Goal: Task Accomplishment & Management: Manage account settings

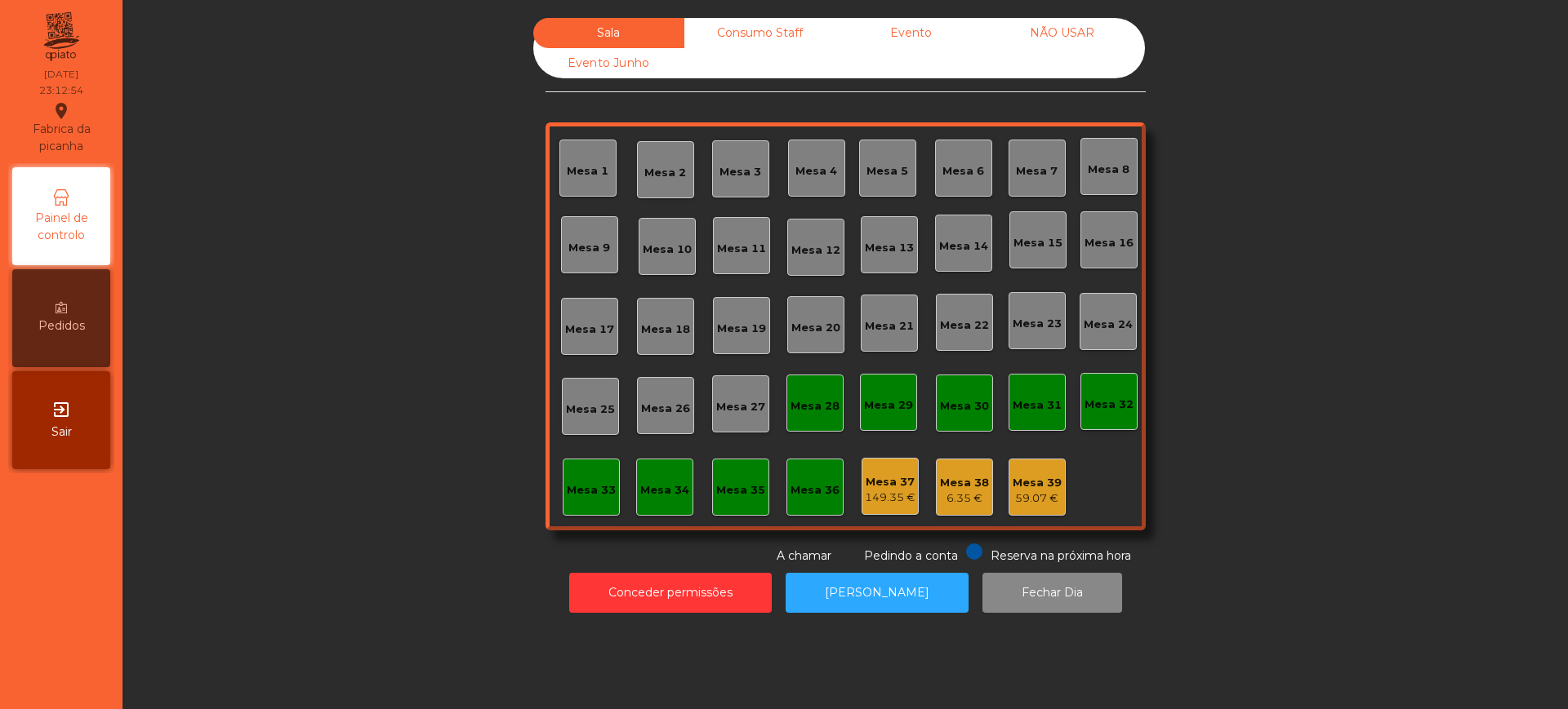
click at [78, 448] on div "exit_to_app Sair" at bounding box center [61, 420] width 98 height 98
click at [700, 592] on button "Conceder permissões" at bounding box center [671, 592] width 203 height 40
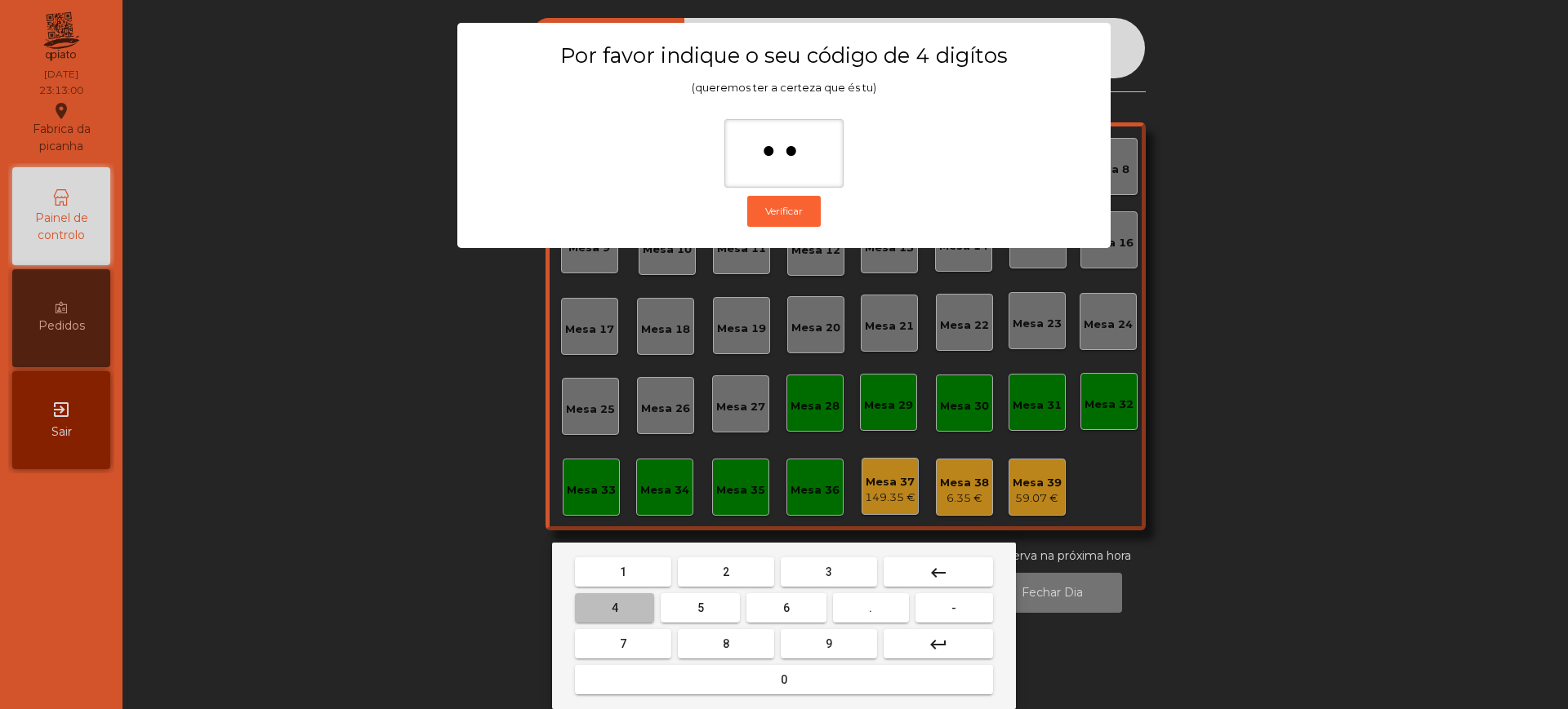
type input "***"
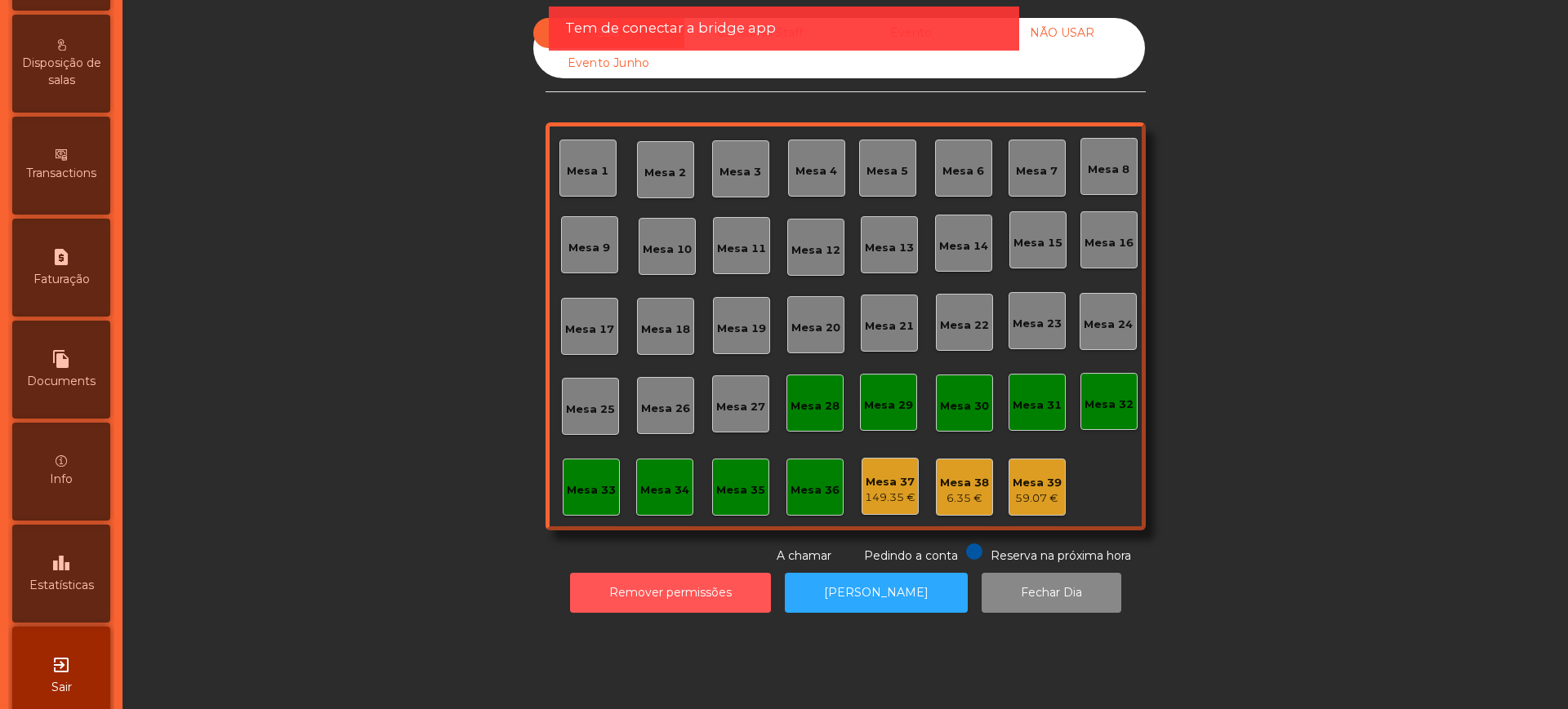
scroll to position [691, 0]
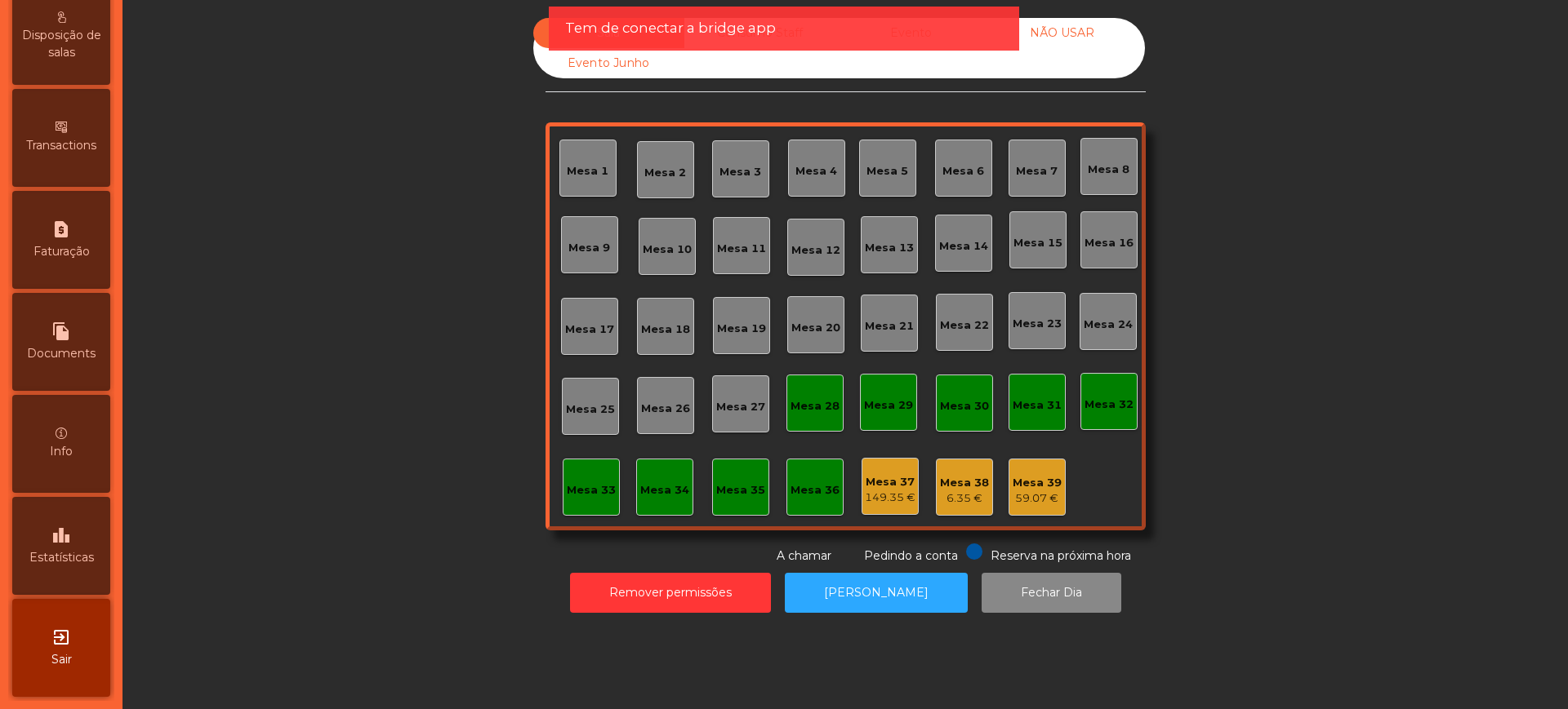
click at [82, 529] on div "leaderboard Estatísticas" at bounding box center [61, 546] width 98 height 98
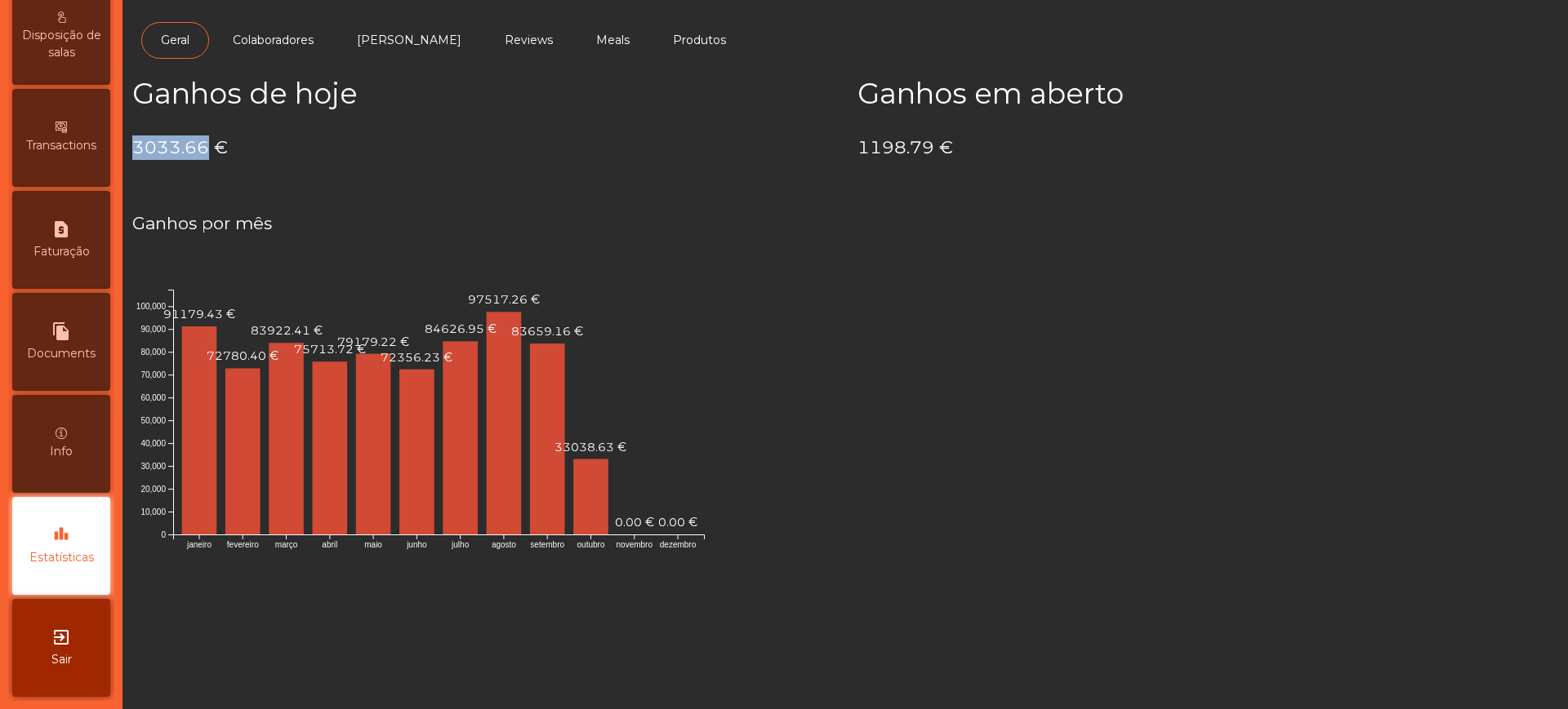
drag, startPoint x: 132, startPoint y: 139, endPoint x: 203, endPoint y: 149, distance: 71.7
click at [203, 149] on div "Ganhos de hoje 3033.66 €" at bounding box center [482, 132] width 725 height 110
copy h4 "3033.66"
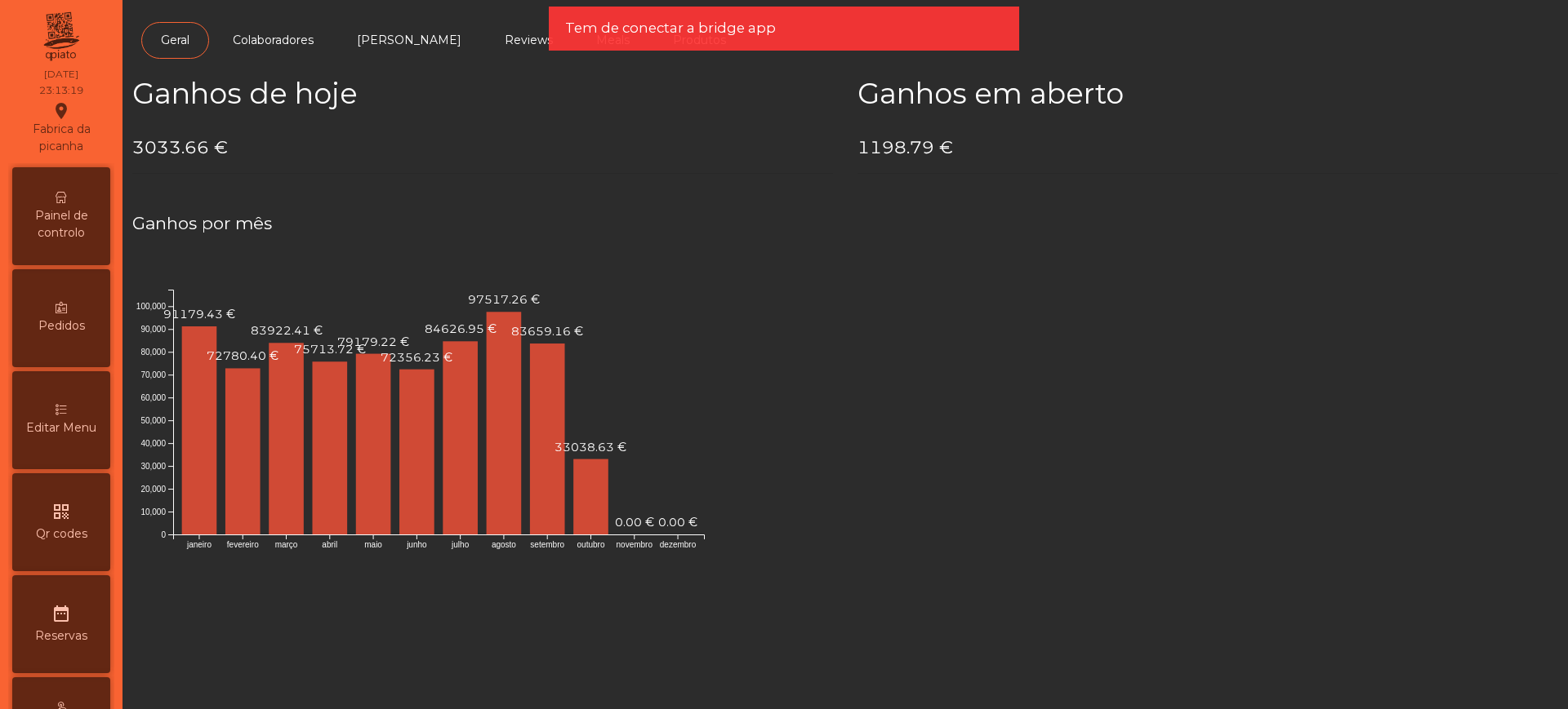
click at [85, 262] on div "Painel de controlo" at bounding box center [61, 216] width 98 height 98
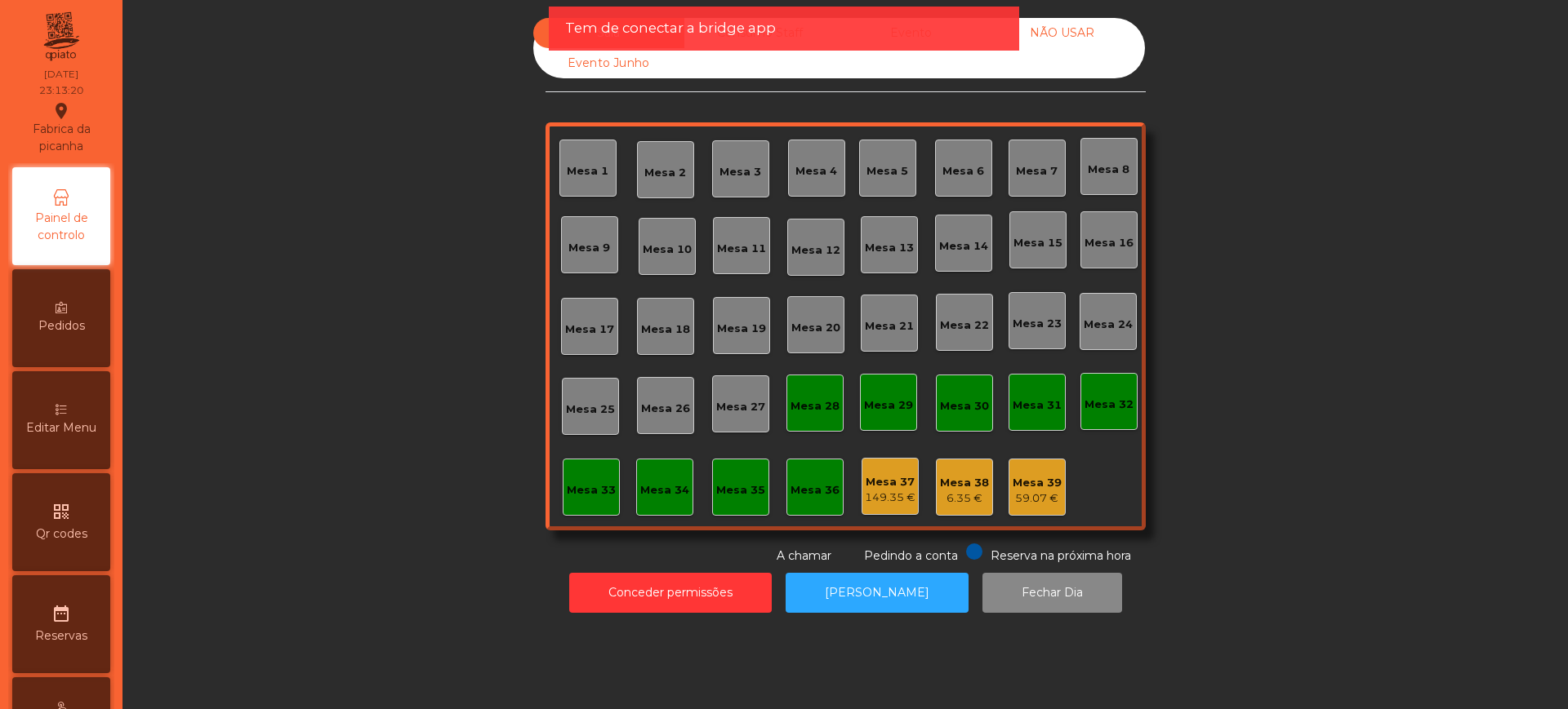
click at [912, 19] on div "Tem de conectar a bridge app" at bounding box center [783, 29] width 438 height 20
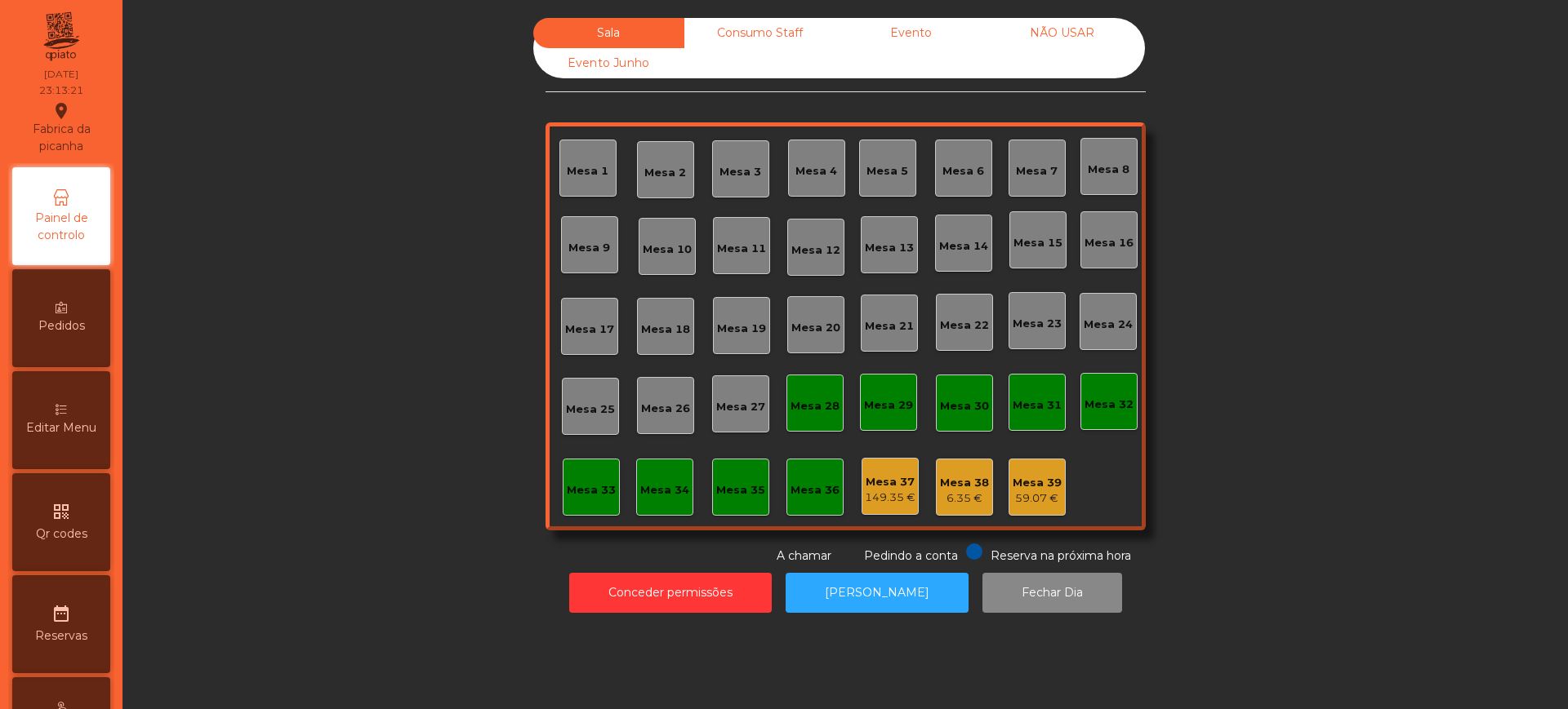
click at [897, 41] on div "Evento" at bounding box center [911, 33] width 151 height 30
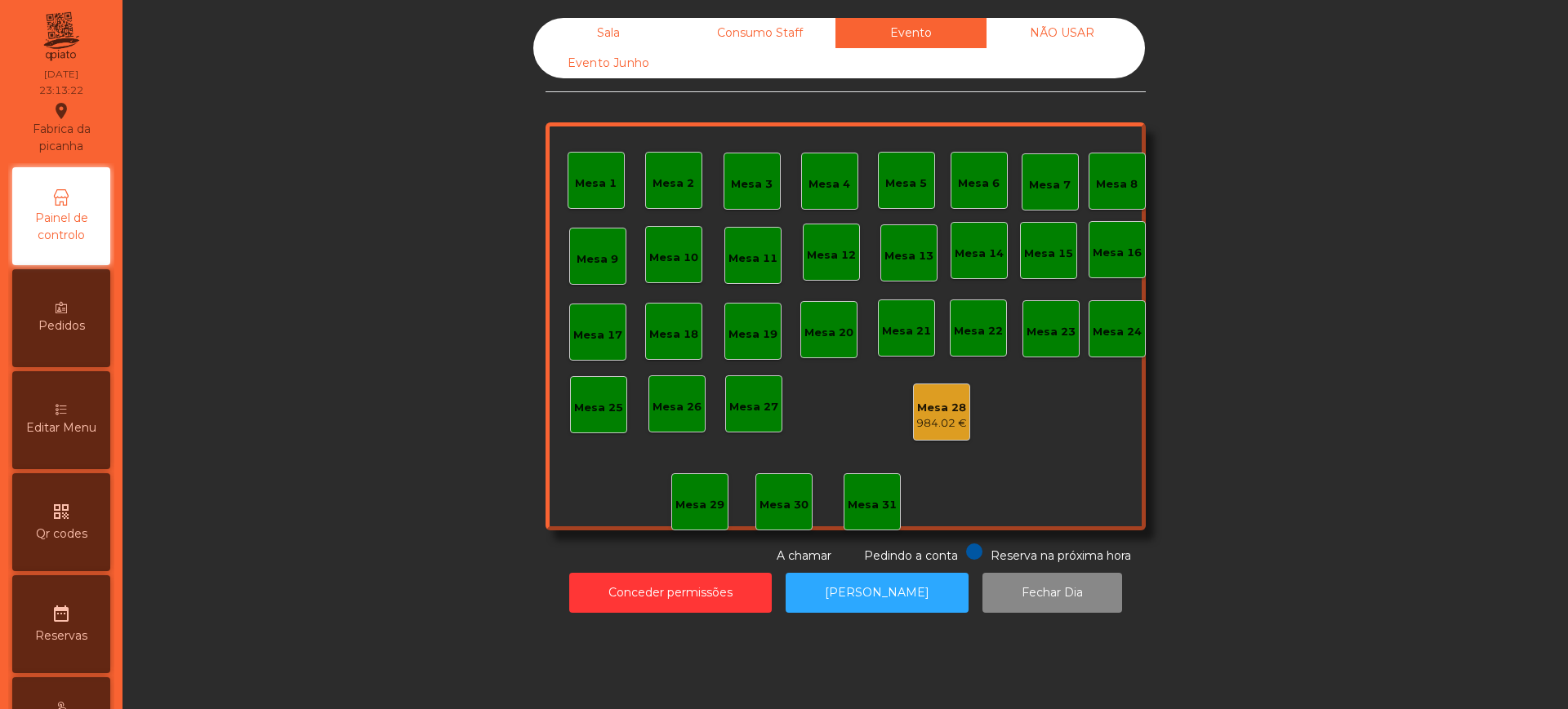
click at [924, 391] on div "Mesa 28 984.02 €" at bounding box center [942, 413] width 57 height 57
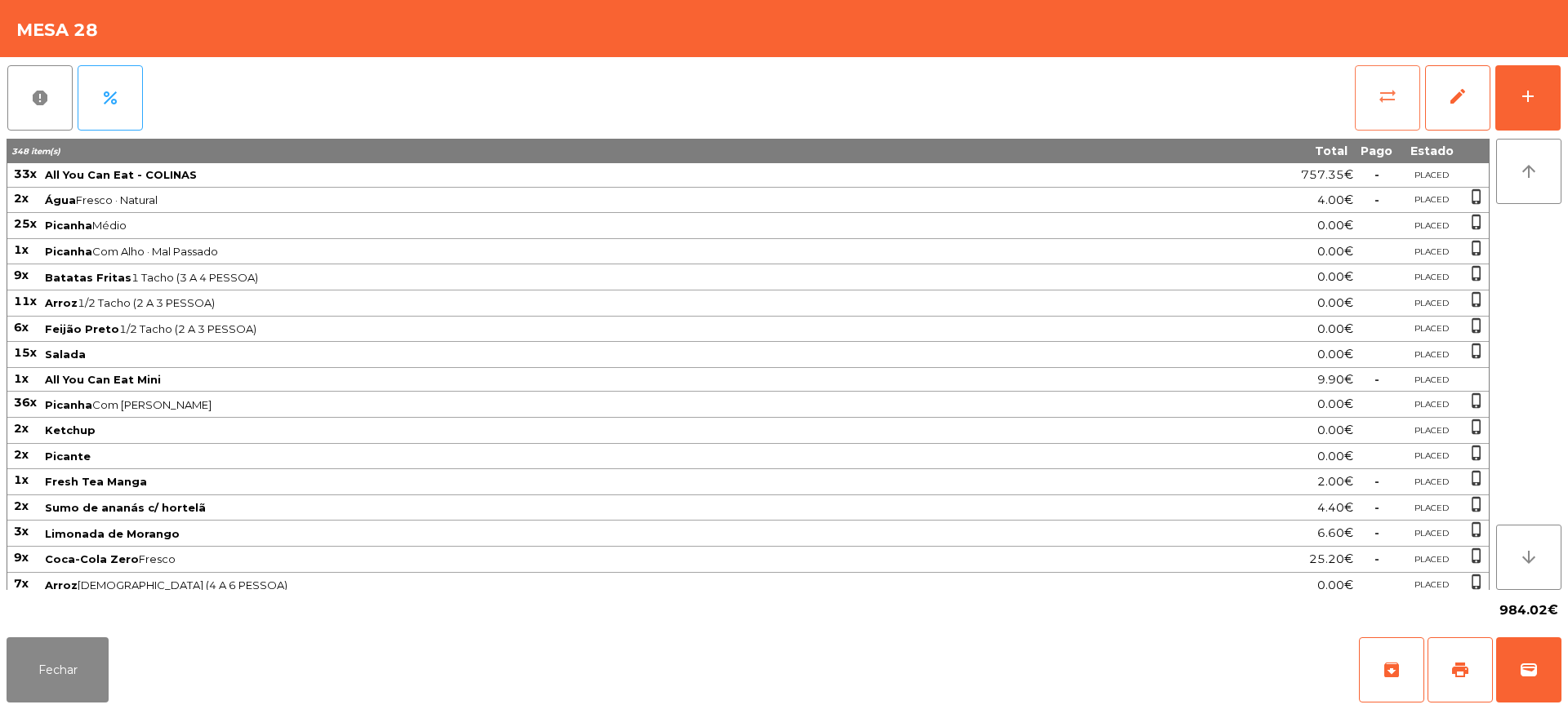
click at [1381, 110] on button "sync_alt" at bounding box center [1387, 98] width 65 height 65
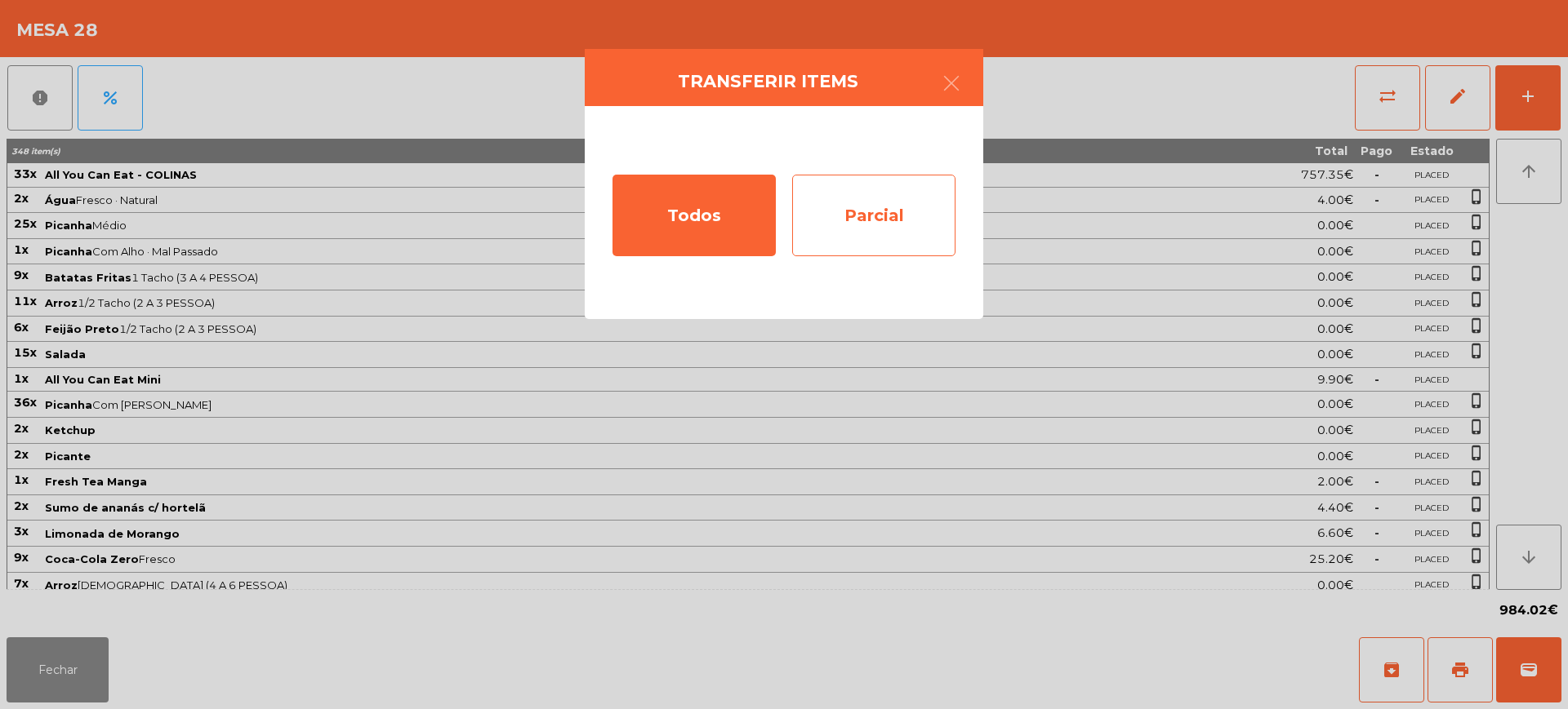
click at [916, 215] on div "Parcial" at bounding box center [873, 215] width 163 height 82
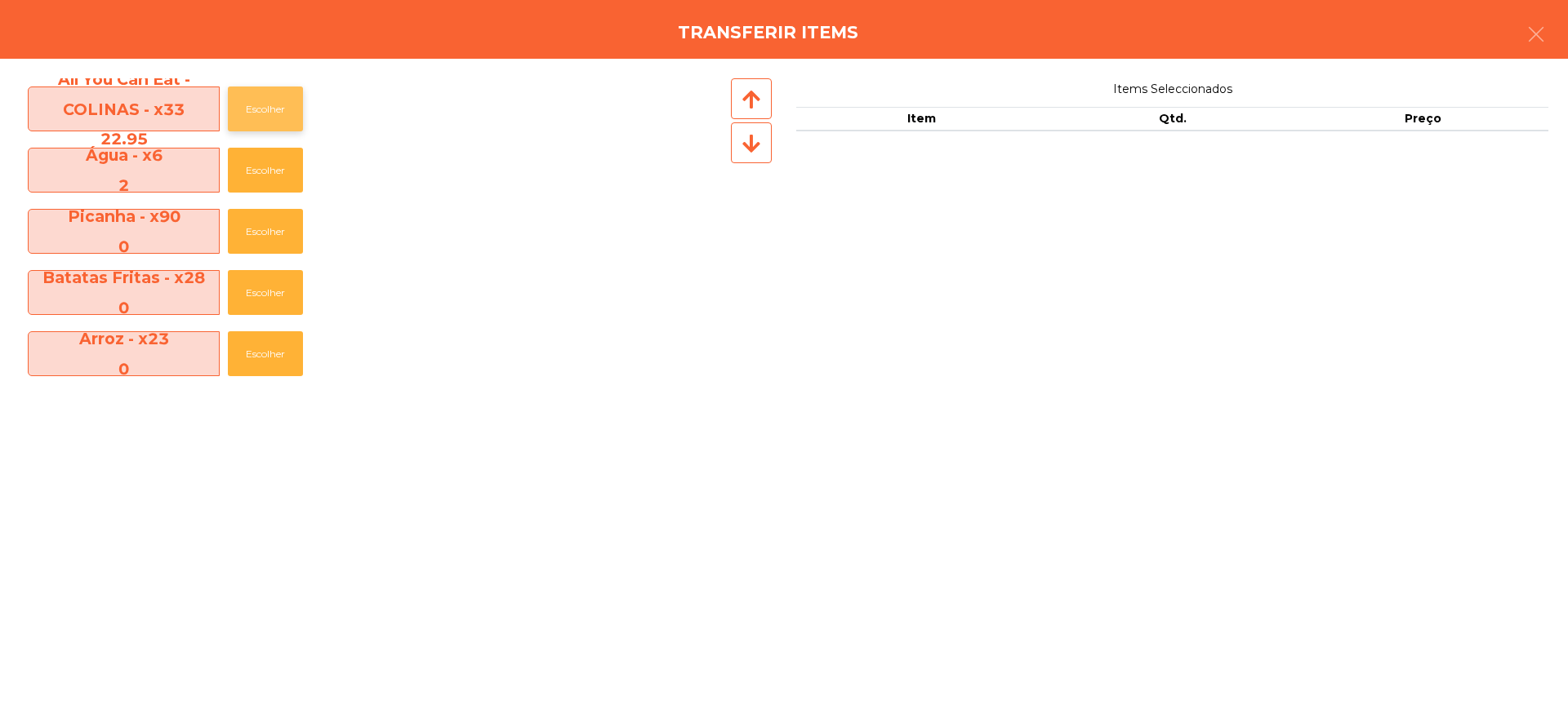
drag, startPoint x: 255, startPoint y: 108, endPoint x: 268, endPoint y: 108, distance: 13.0
click at [263, 108] on button "Escolher" at bounding box center [265, 109] width 76 height 45
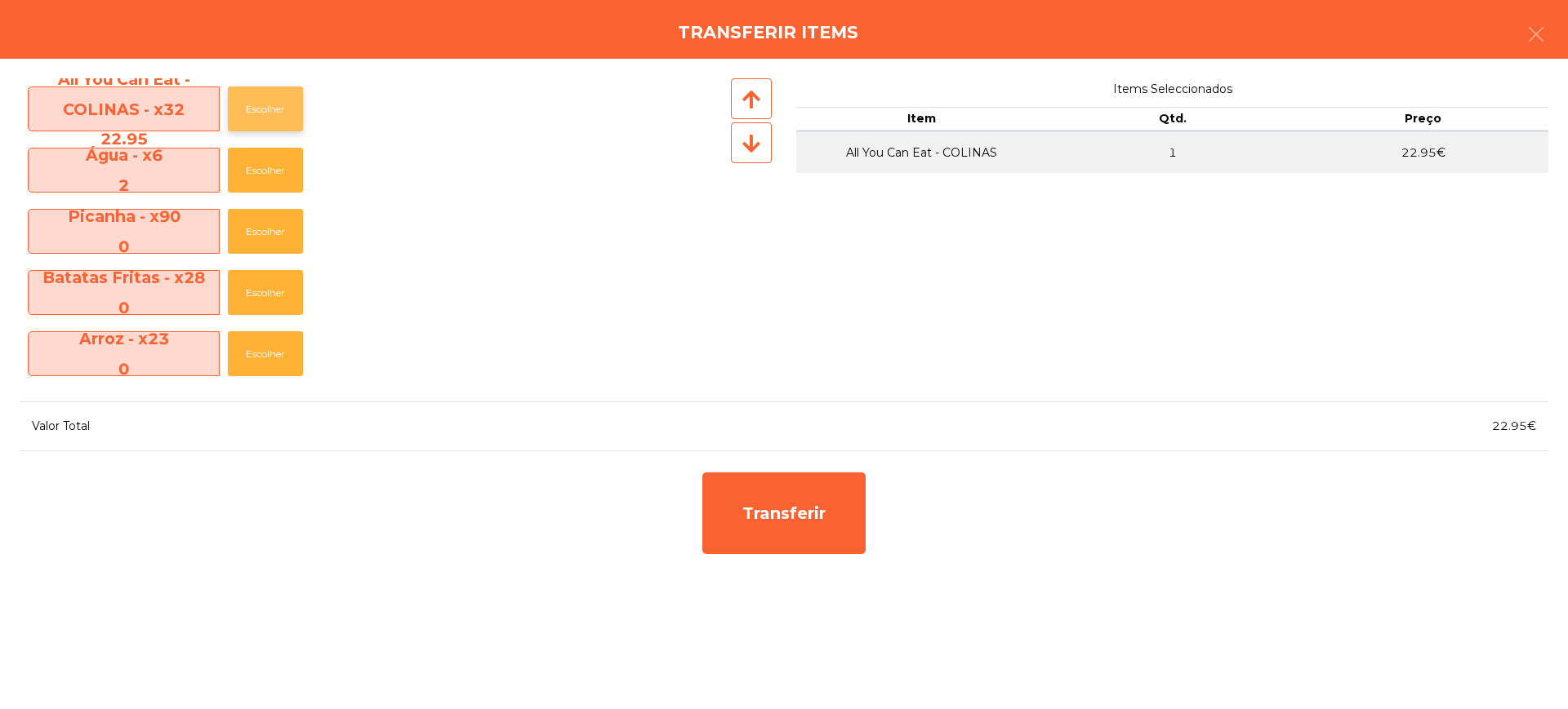
click at [268, 108] on button "Escolher" at bounding box center [265, 109] width 76 height 45
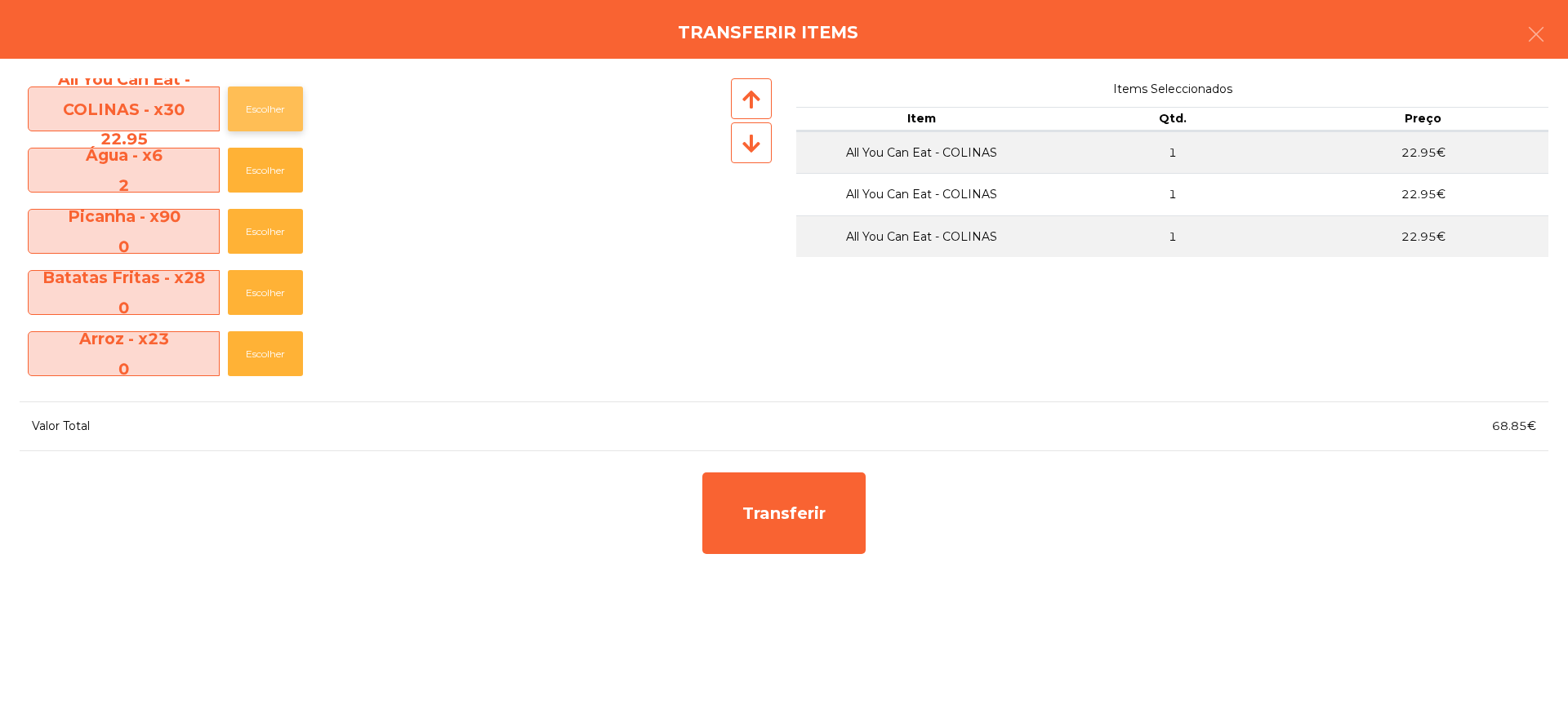
click at [268, 108] on button "Escolher" at bounding box center [265, 109] width 76 height 45
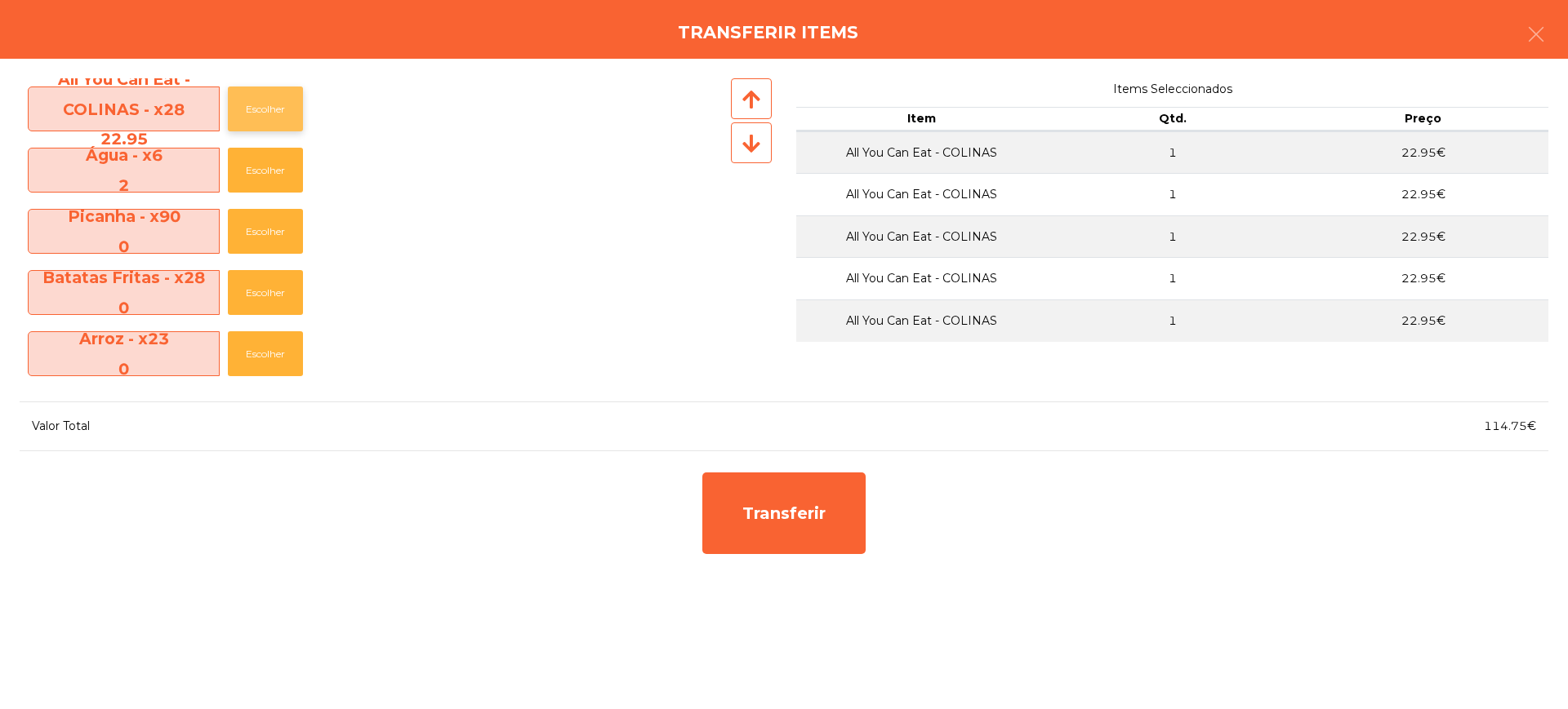
click at [268, 108] on button "Escolher" at bounding box center [265, 109] width 76 height 45
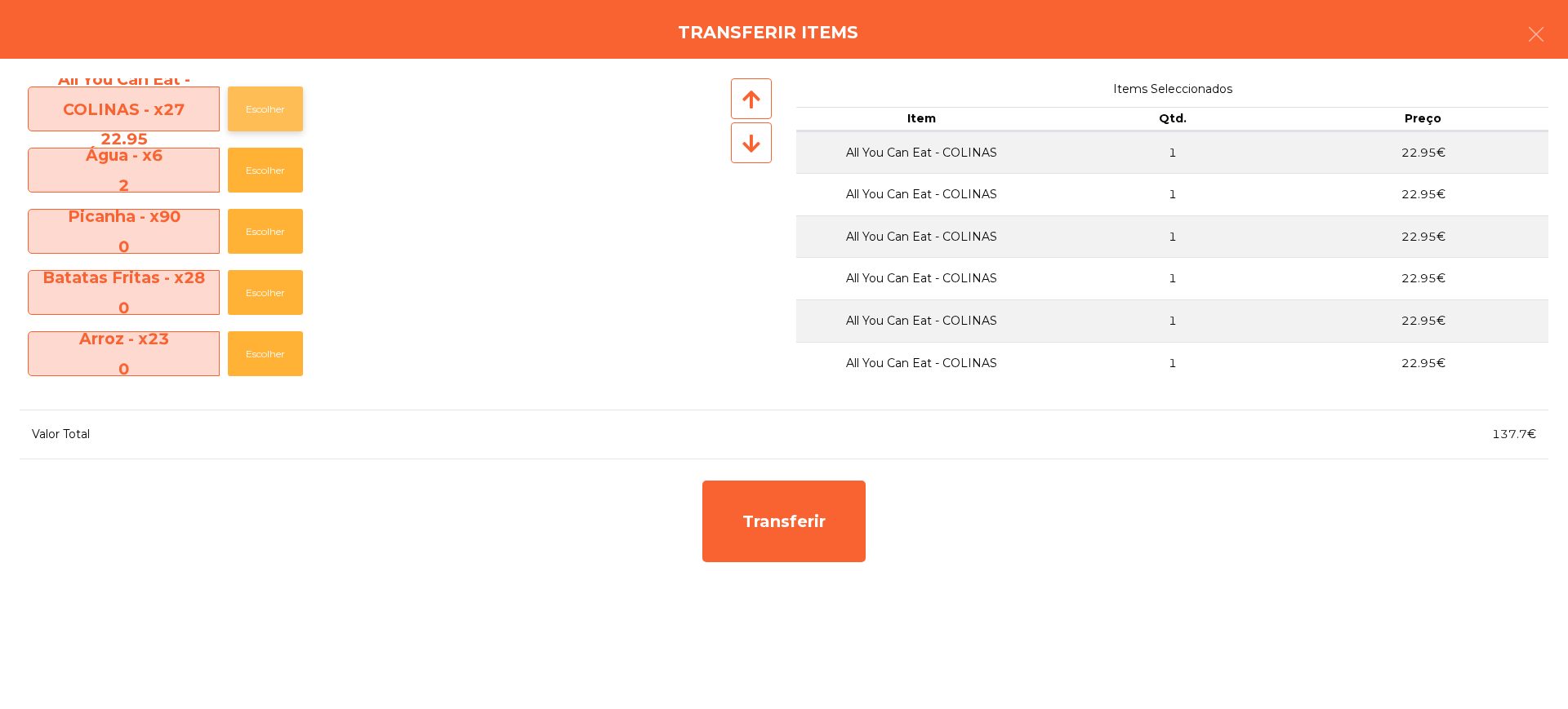
click at [268, 108] on button "Escolher" at bounding box center [265, 109] width 76 height 45
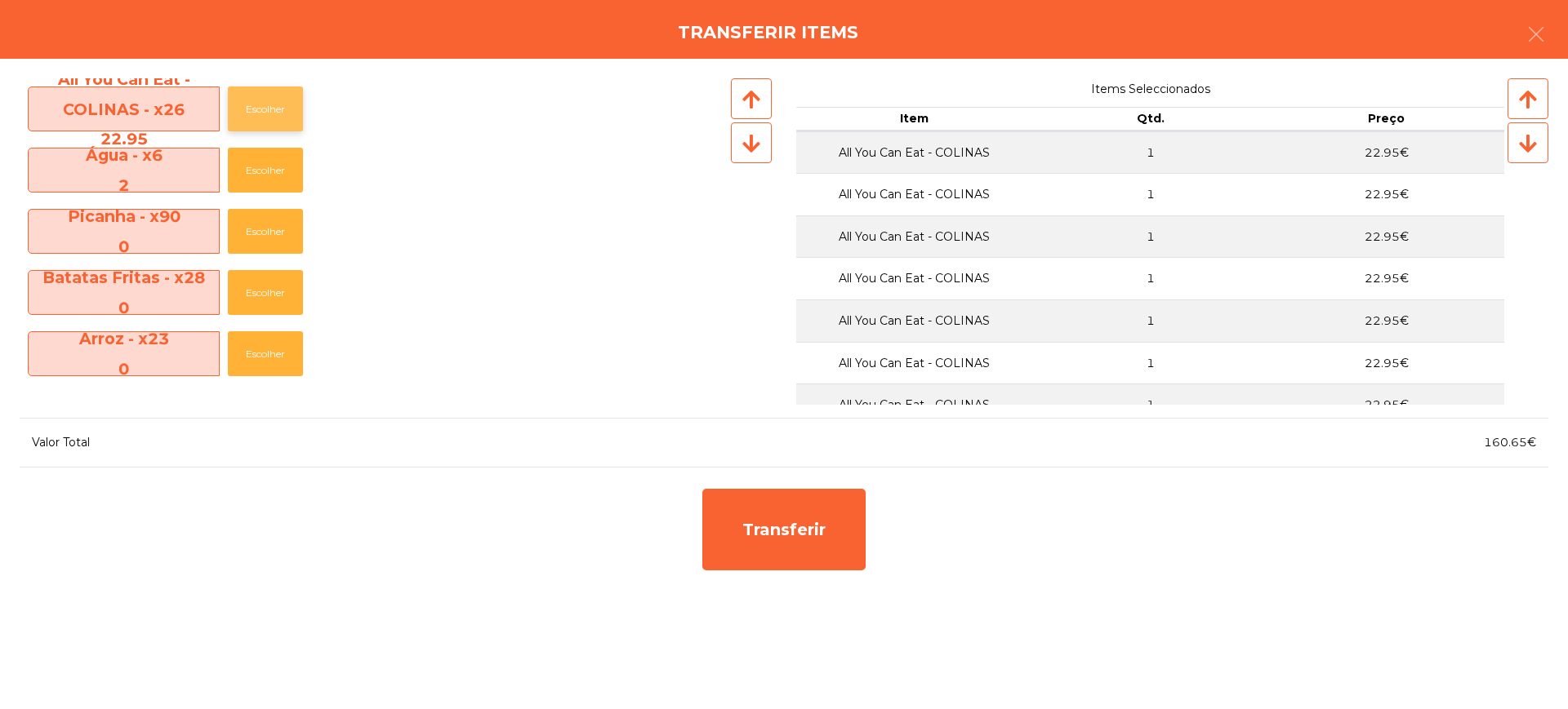
click at [269, 108] on button "Escolher" at bounding box center [265, 109] width 76 height 45
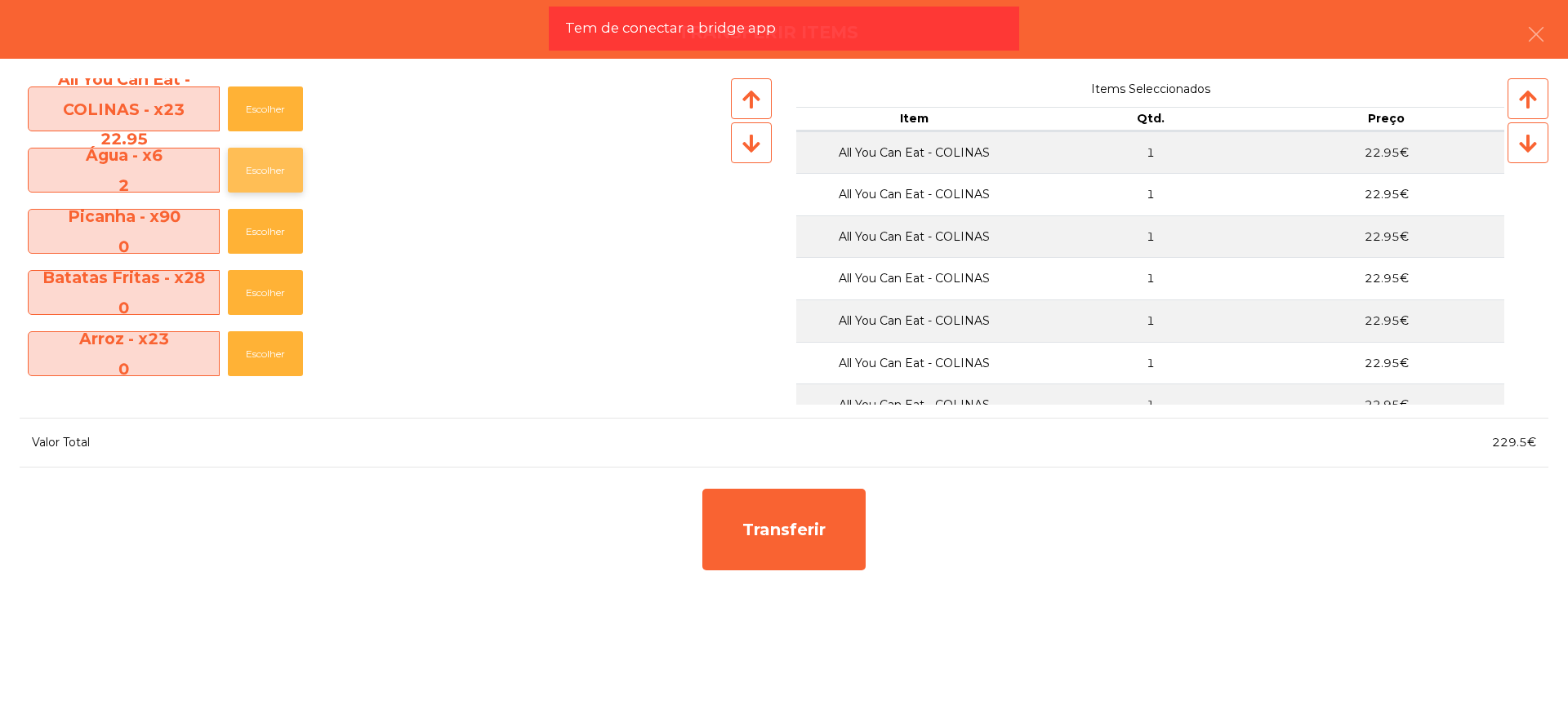
click at [265, 165] on button "Escolher" at bounding box center [265, 169] width 76 height 45
click at [268, 165] on button "Escolher" at bounding box center [265, 169] width 76 height 45
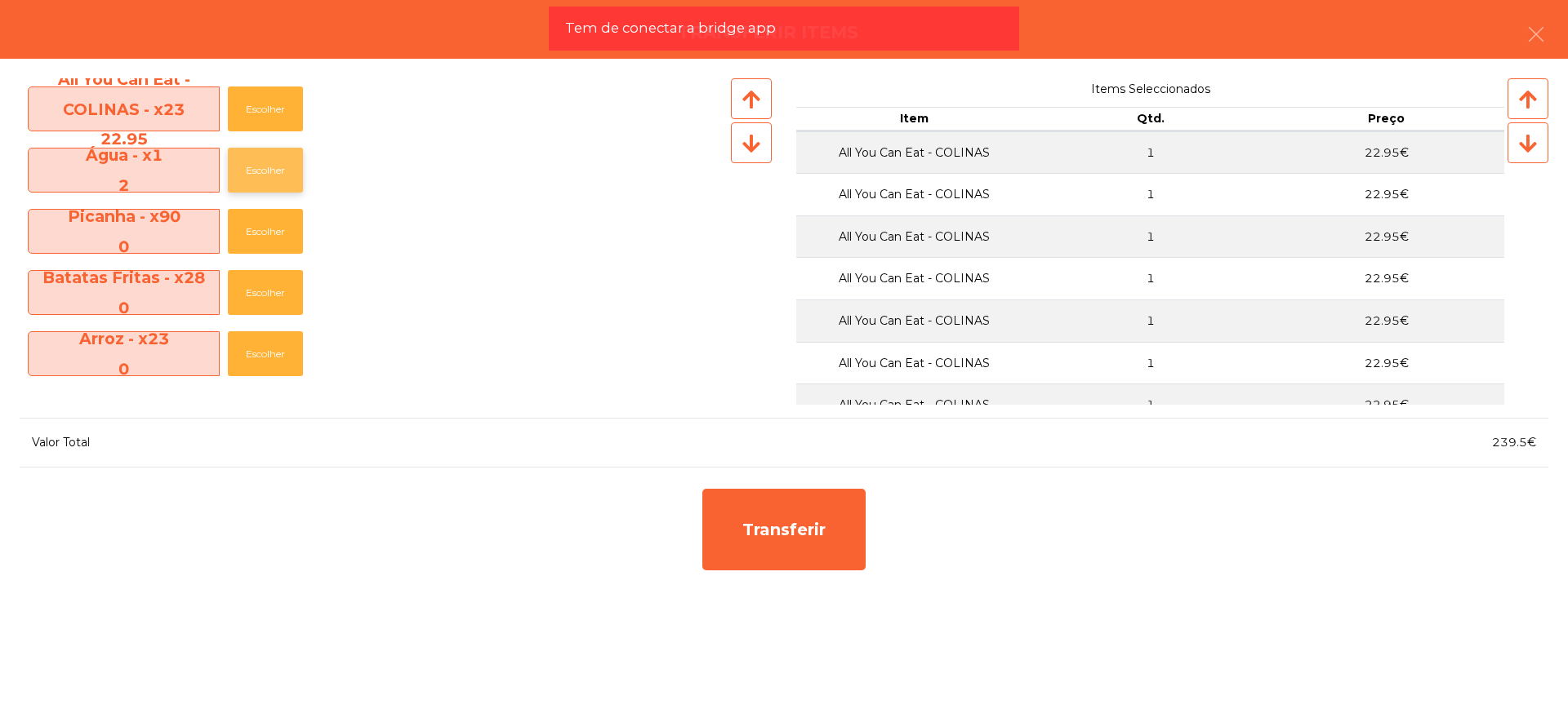
click at [269, 165] on button "Escolher" at bounding box center [265, 169] width 76 height 45
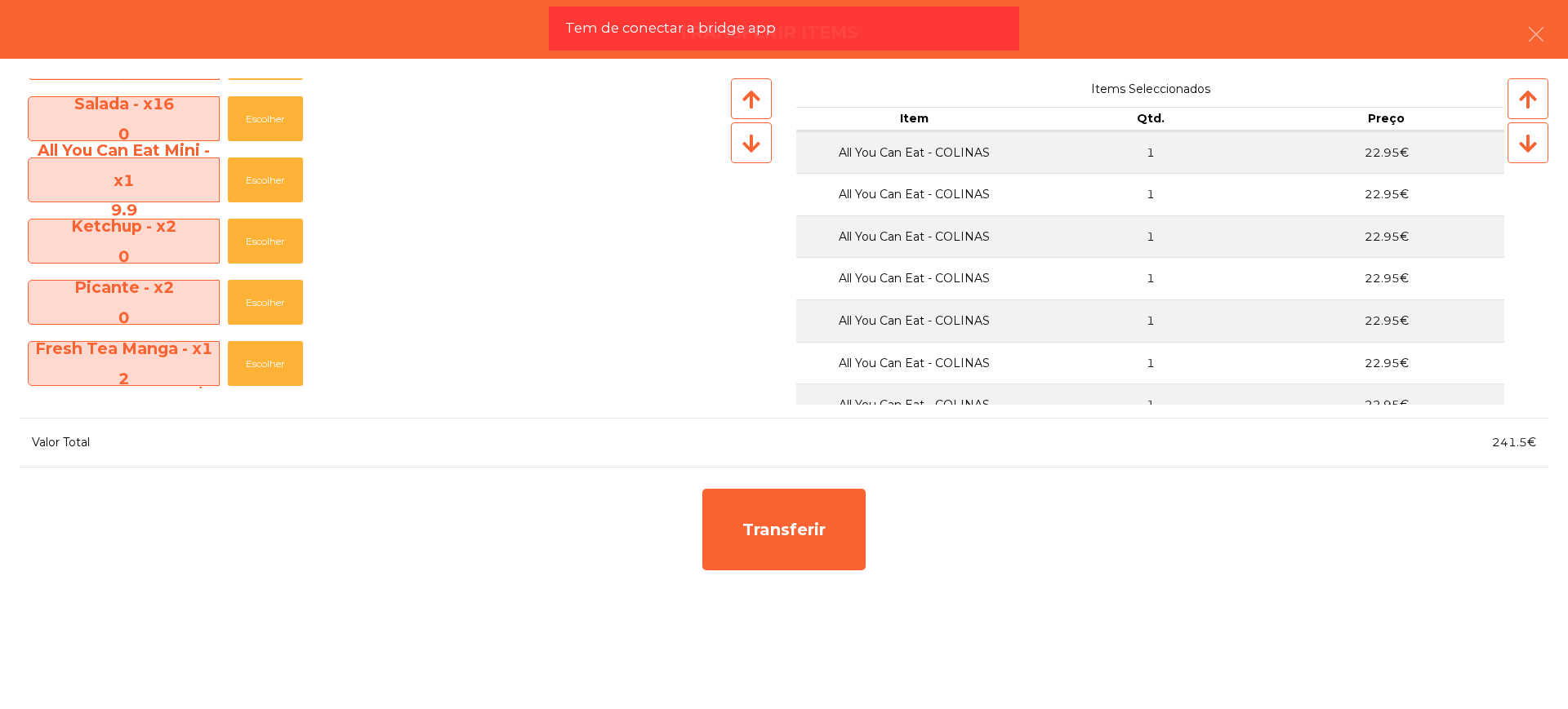
scroll to position [306, 0]
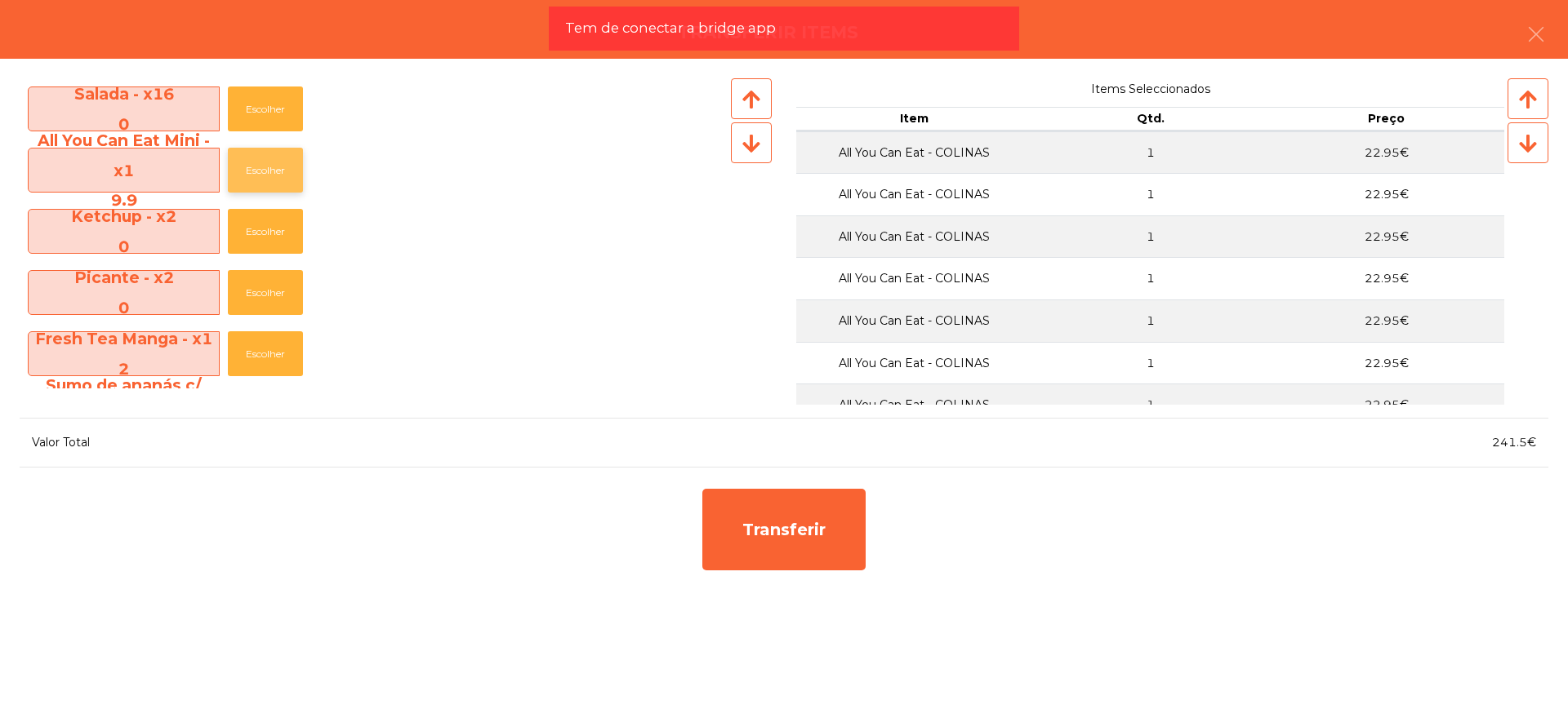
click at [277, 176] on button "Escolher" at bounding box center [265, 169] width 76 height 45
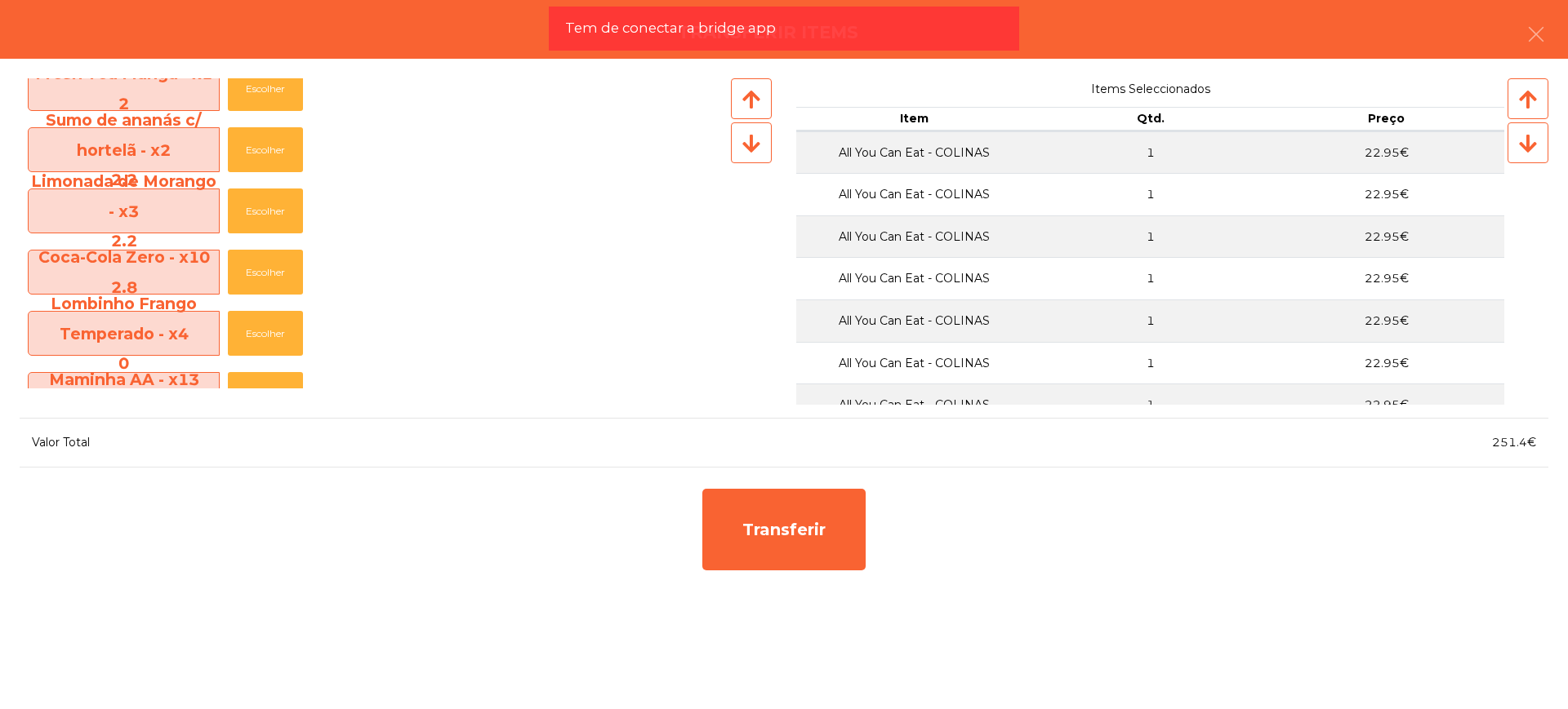
scroll to position [408, 0]
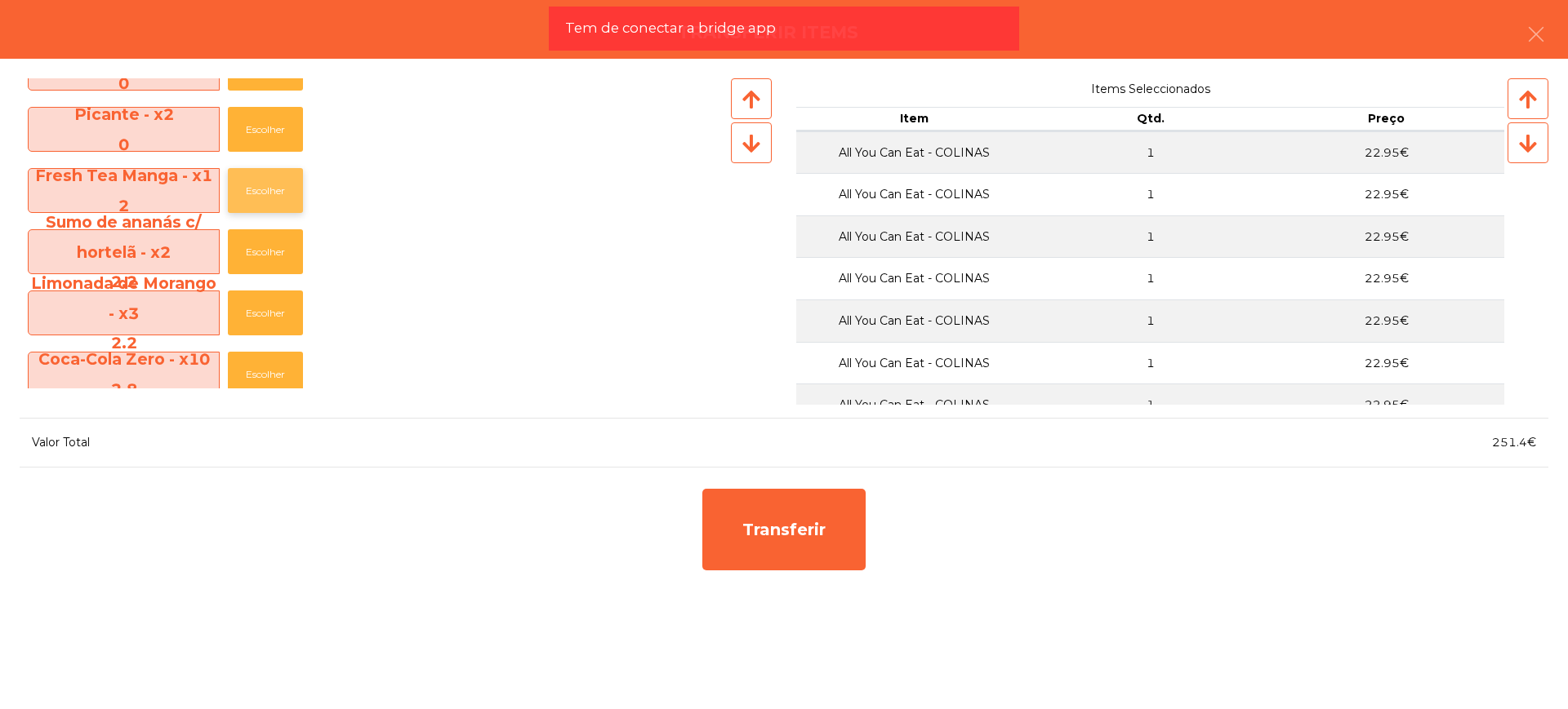
click at [272, 191] on button "Escolher" at bounding box center [265, 191] width 76 height 45
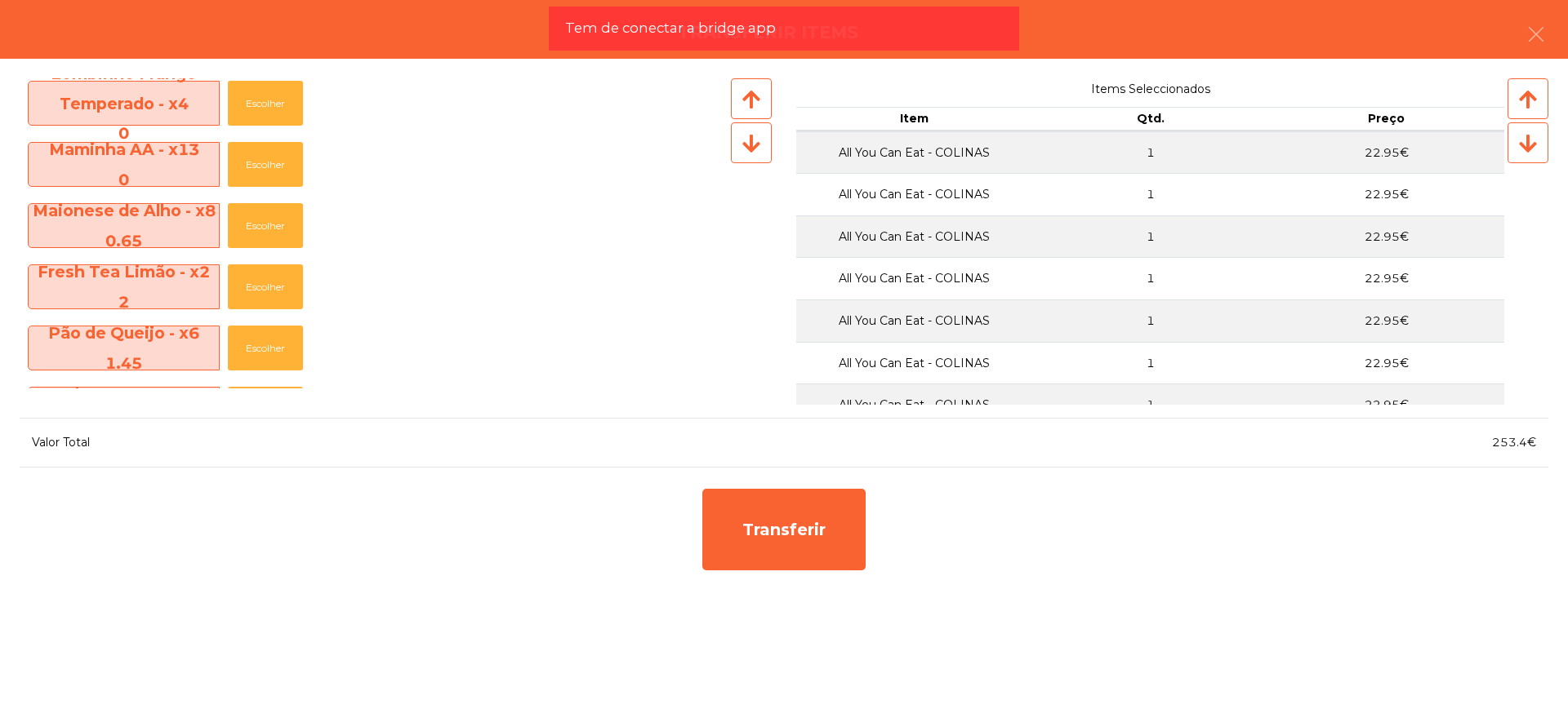
scroll to position [715, 0]
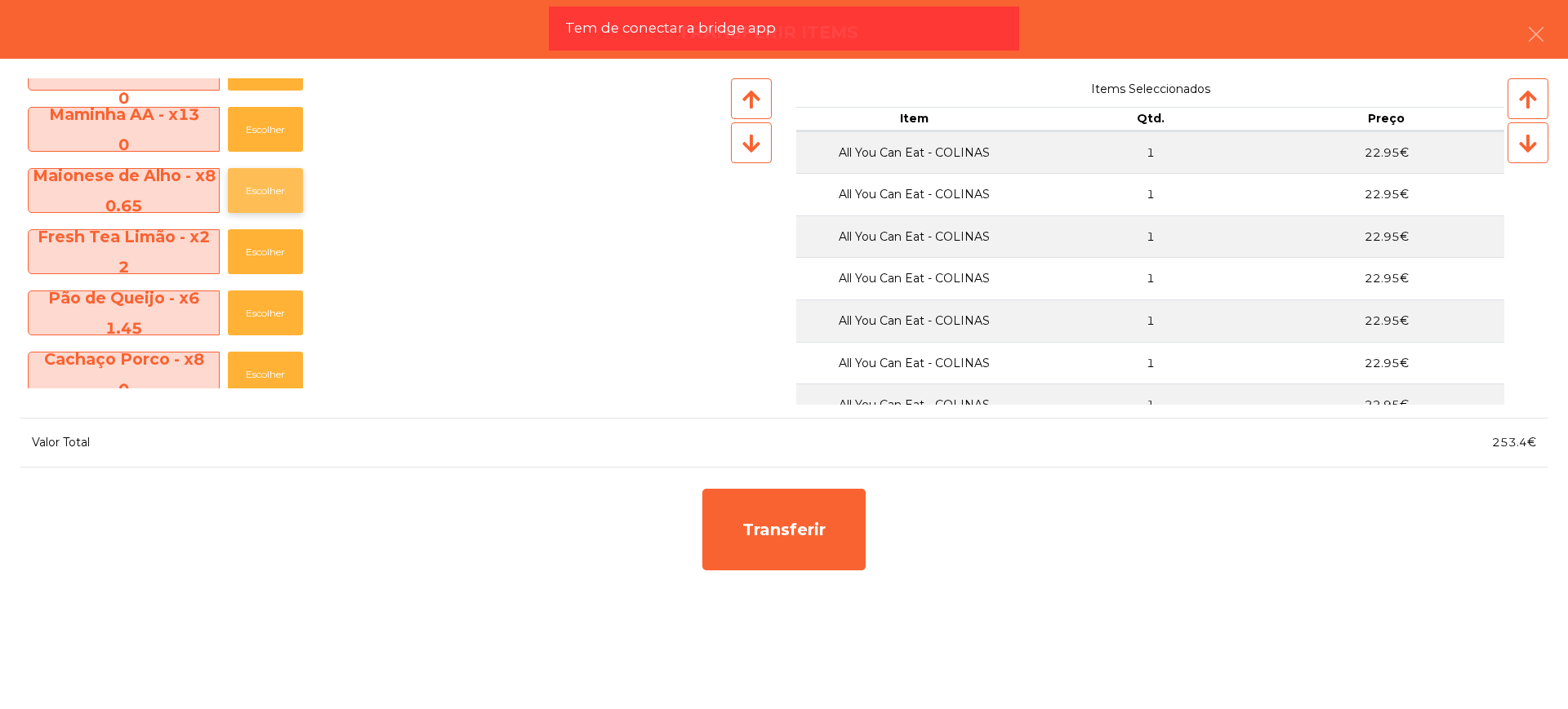
click at [284, 204] on button "Escolher" at bounding box center [265, 191] width 76 height 45
click at [276, 195] on button "Escolher" at bounding box center [265, 191] width 76 height 45
drag, startPoint x: 1484, startPoint y: 449, endPoint x: 1526, endPoint y: 446, distance: 42.1
click at [1526, 446] on div "254.7€" at bounding box center [1166, 443] width 765 height 22
copy span "254.7"
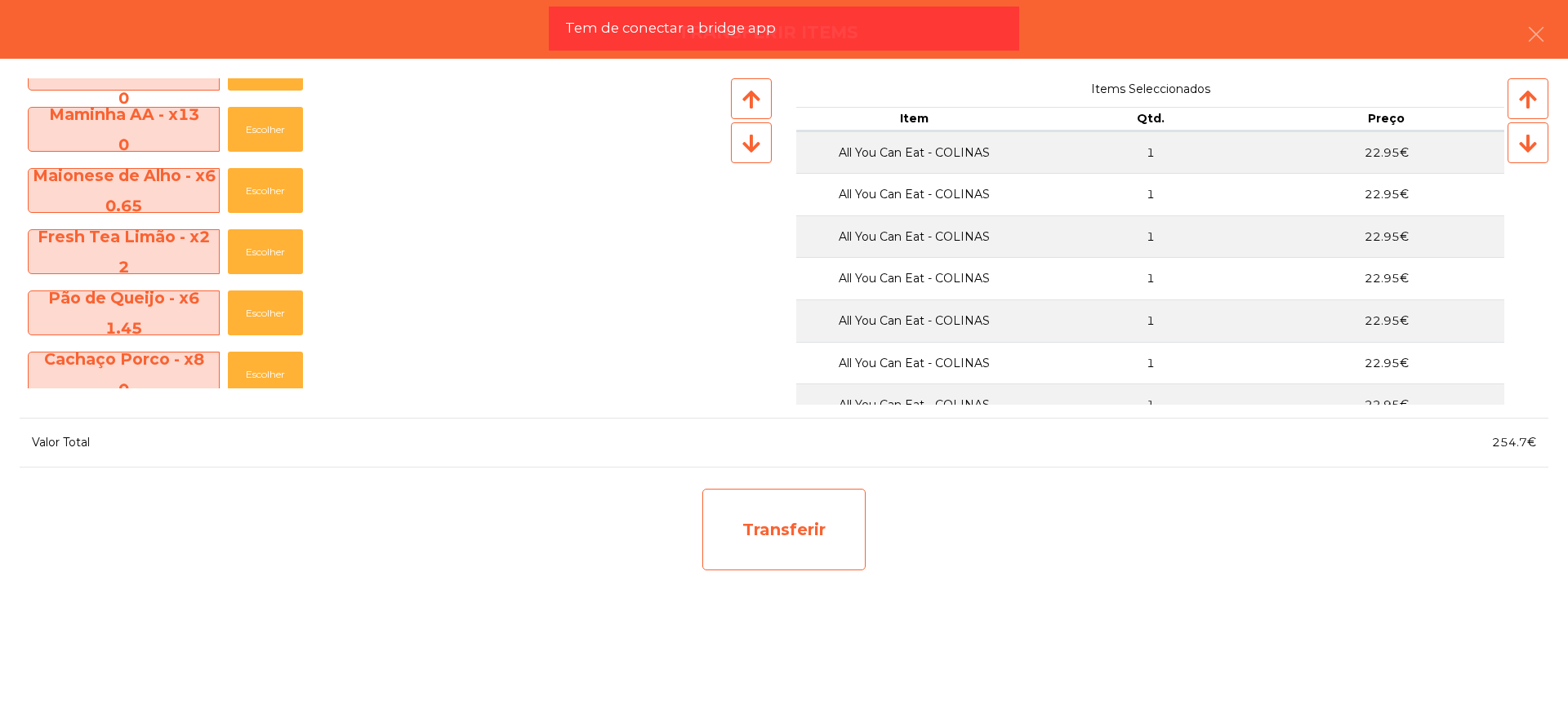
click at [749, 523] on div "Transferir" at bounding box center [783, 529] width 163 height 82
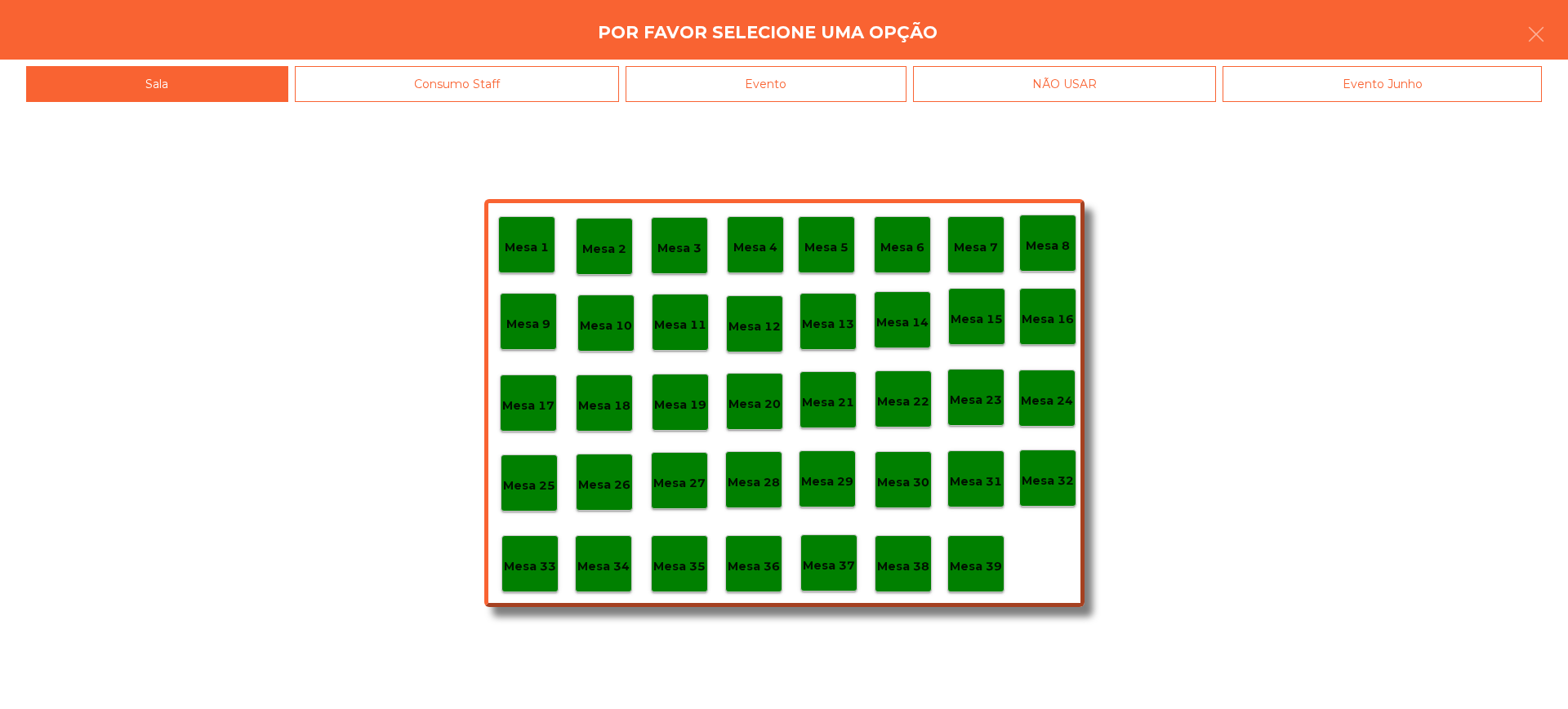
click at [825, 478] on p "Mesa 29" at bounding box center [827, 482] width 53 height 18
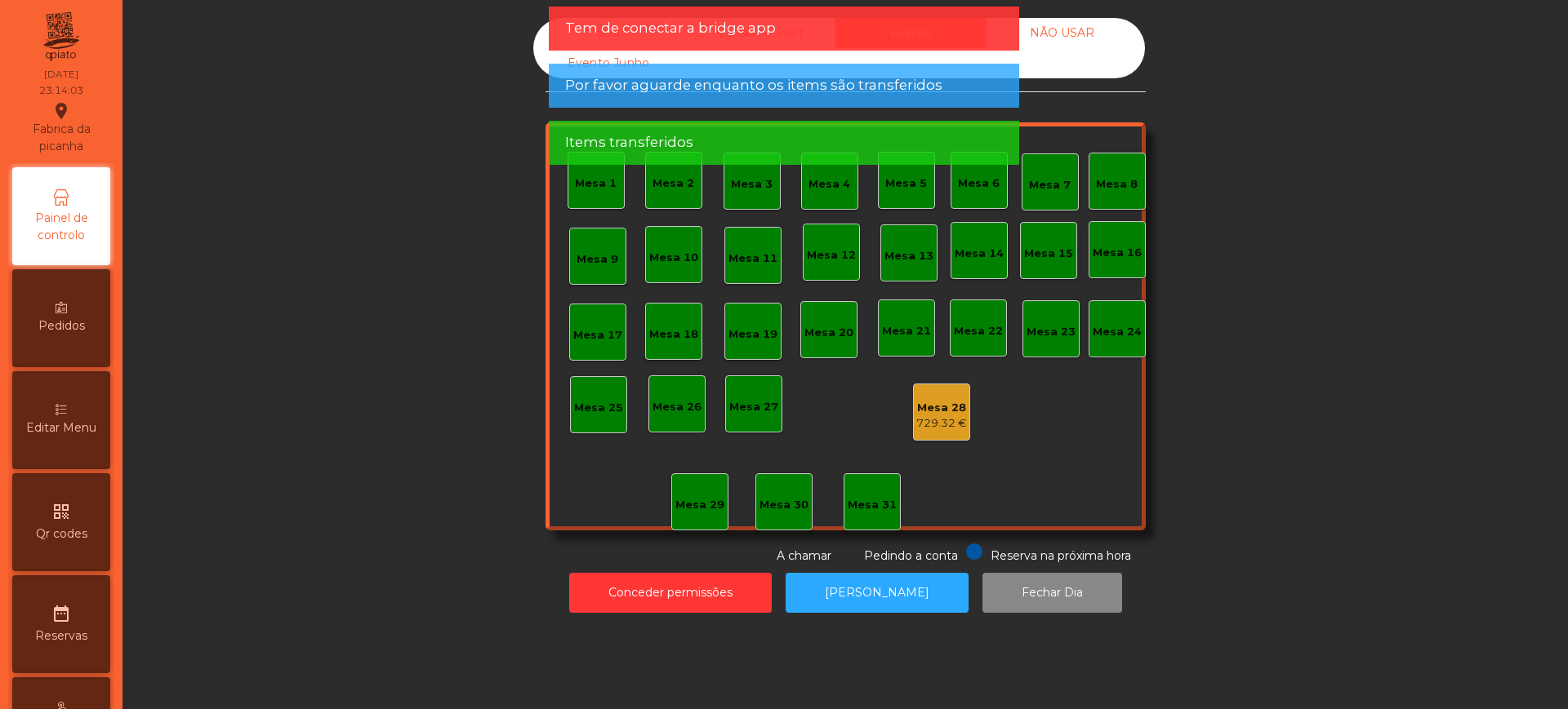
click at [924, 424] on div "729.32 €" at bounding box center [942, 424] width 51 height 17
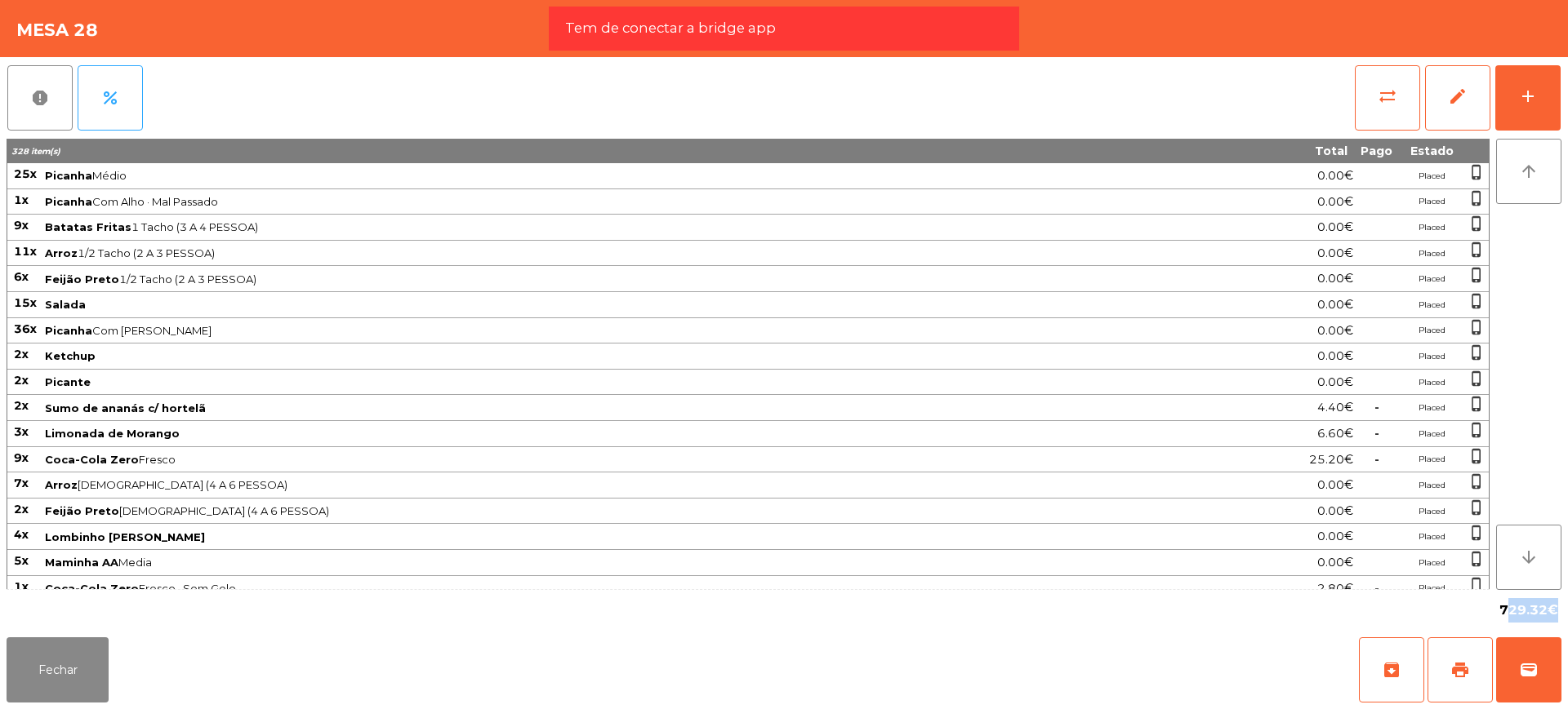
drag, startPoint x: 1504, startPoint y: 608, endPoint x: 1550, endPoint y: 611, distance: 46.1
click at [1550, 611] on span "729.32€" at bounding box center [1529, 610] width 59 height 25
copy span "729.32"
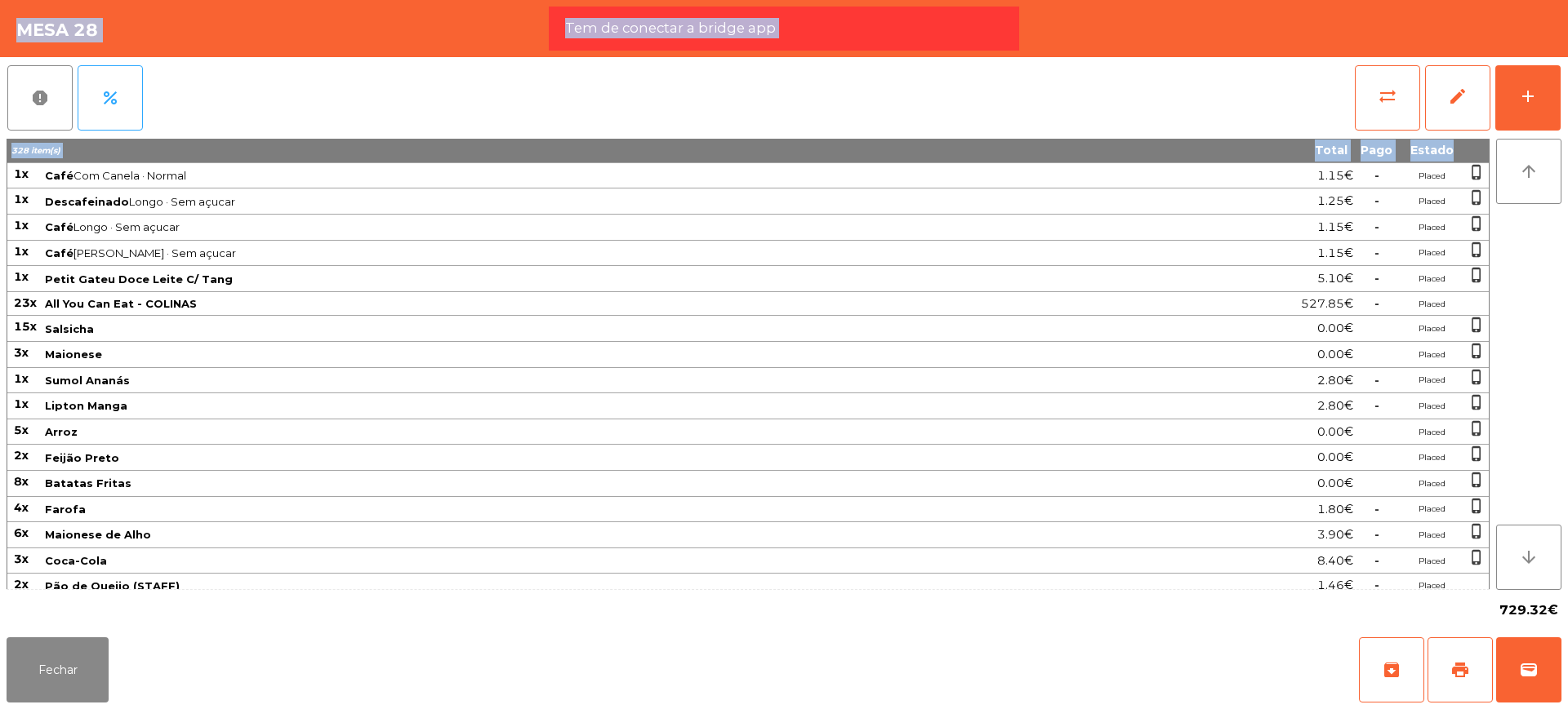
scroll to position [1487, 0]
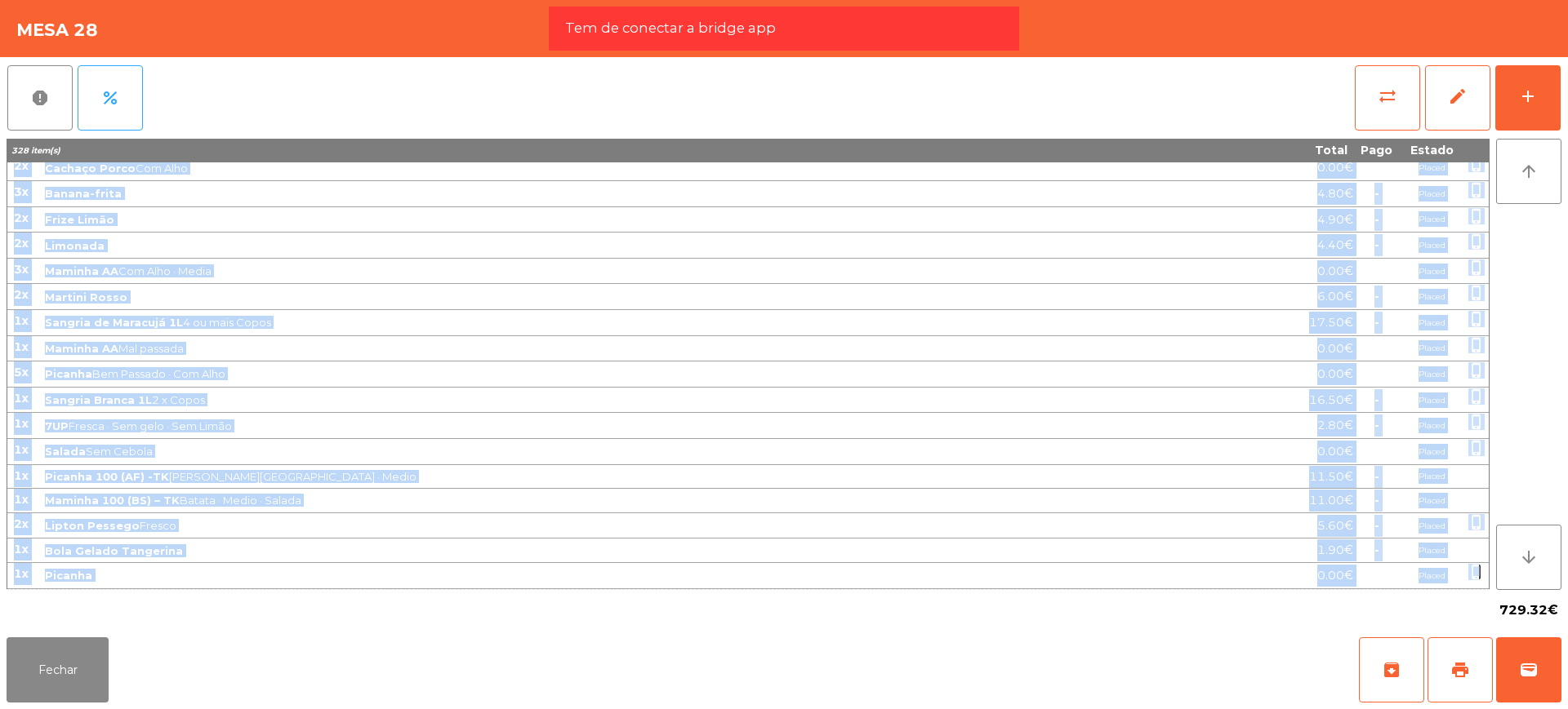
drag, startPoint x: 14, startPoint y: 176, endPoint x: 1478, endPoint y: 578, distance: 1518.2
copy tbody "48l Ipsumdo Sitam 8.68€ Consec adipi_elitse 5d Eiusmod Tem Inci · Utl Etdolor 8…"
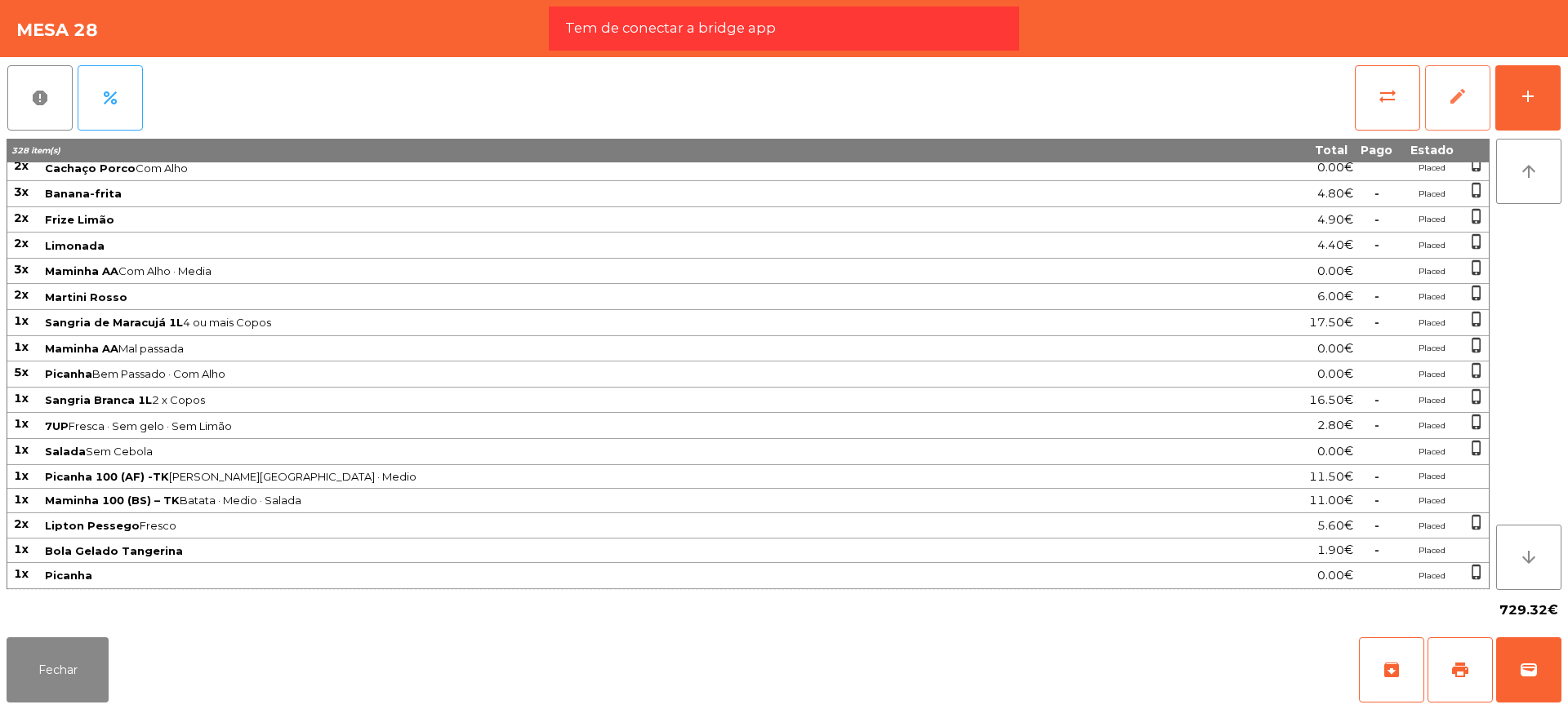
click at [1441, 86] on button "edit" at bounding box center [1457, 98] width 65 height 65
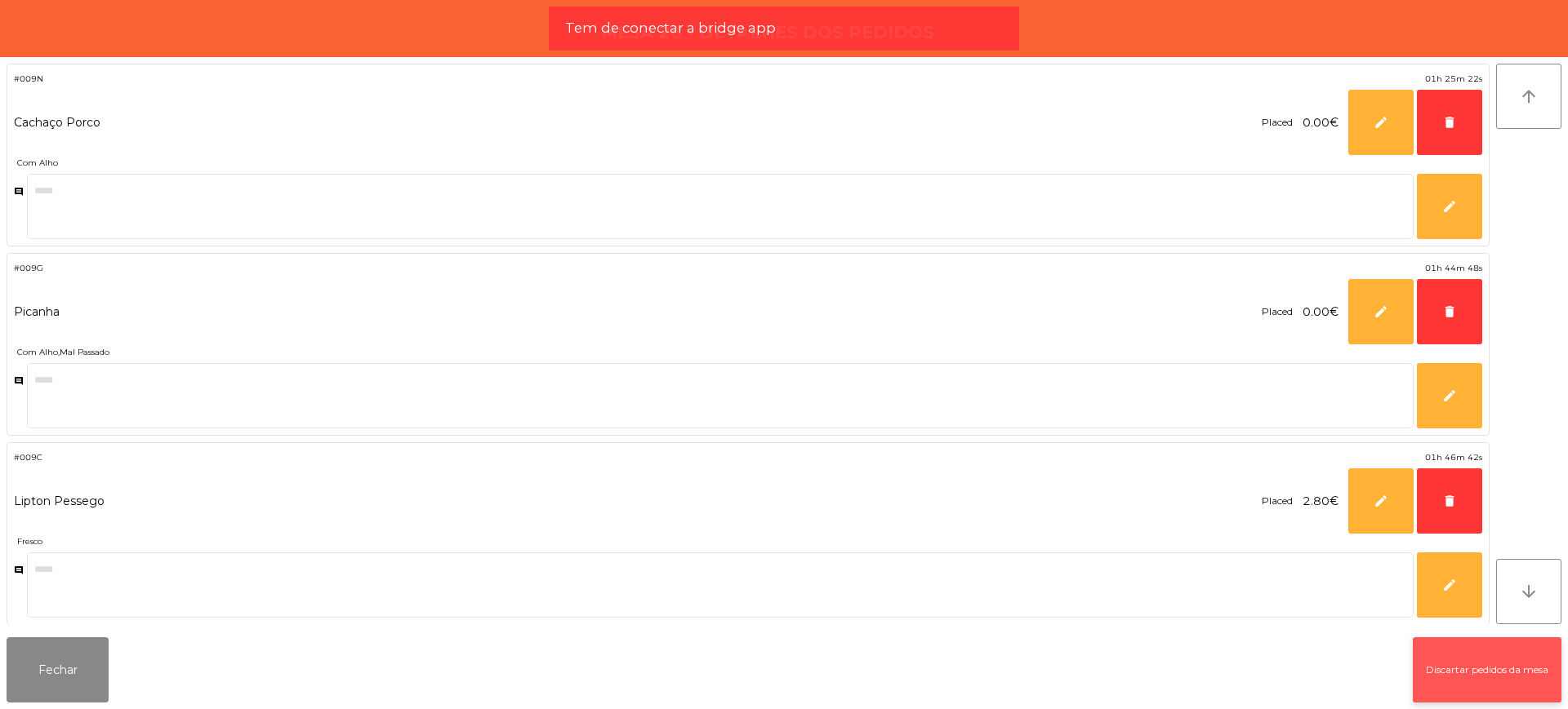
click at [1527, 672] on button "Discartar pedidos da mesa" at bounding box center [1487, 669] width 148 height 65
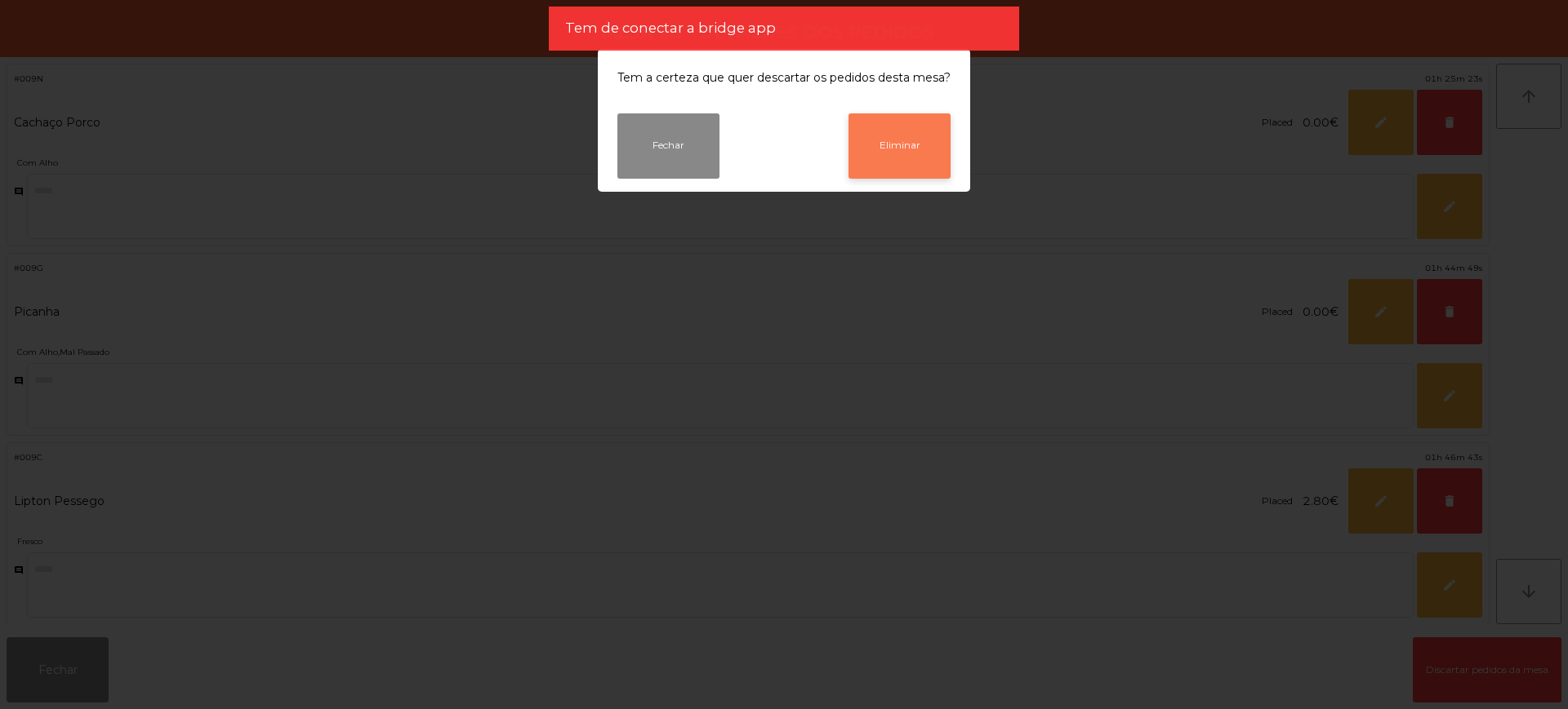
click at [895, 140] on button "Eliminar" at bounding box center [899, 145] width 102 height 65
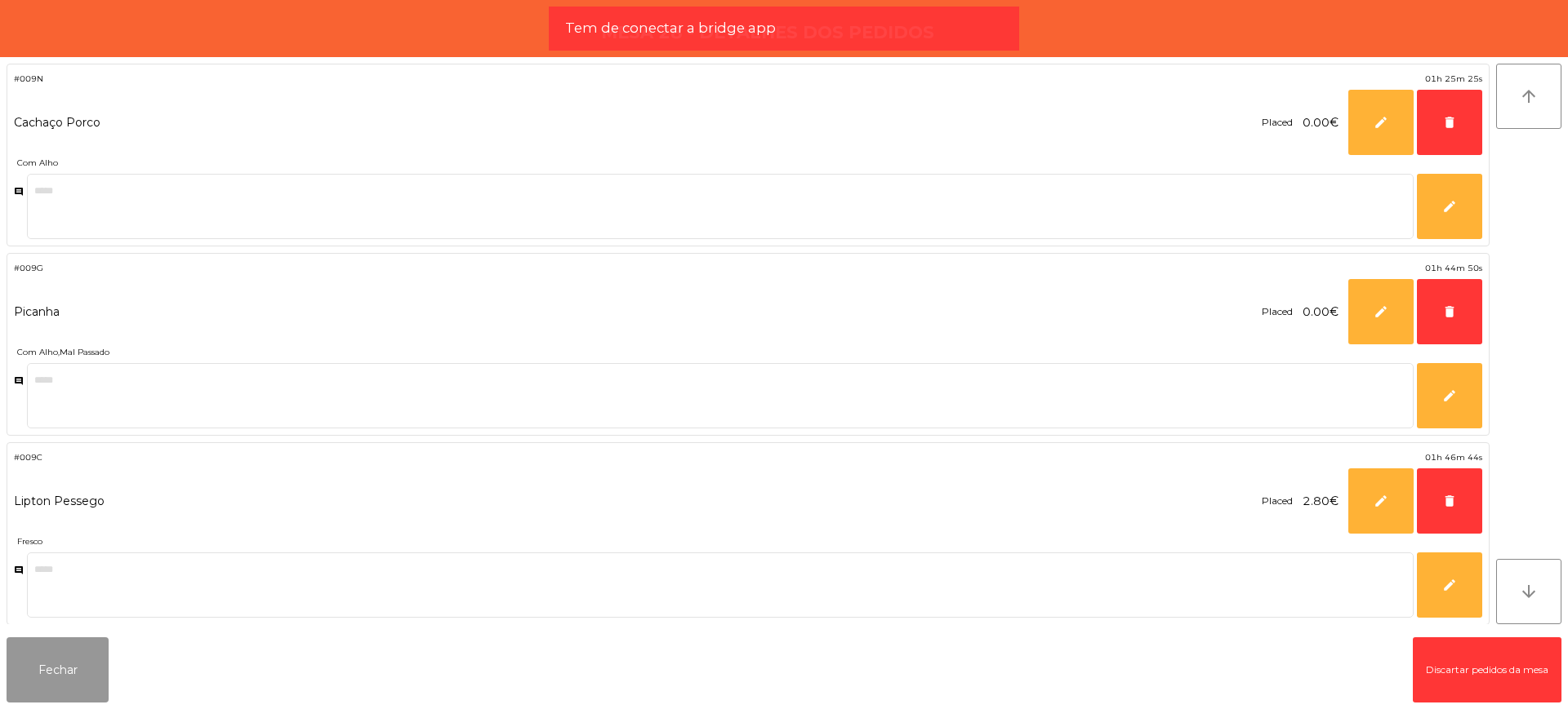
click at [83, 660] on button "Fechar" at bounding box center [57, 669] width 102 height 65
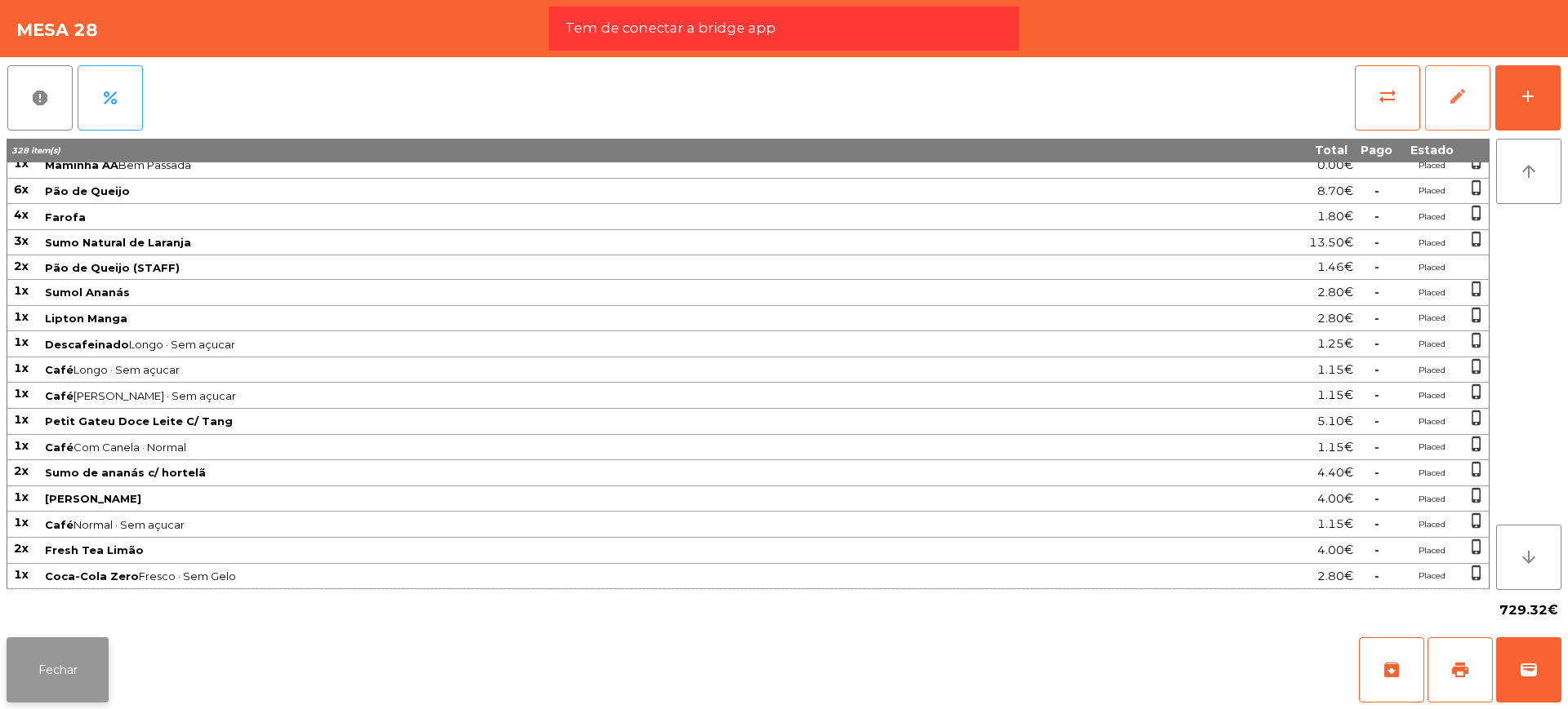
scroll to position [1385, 0]
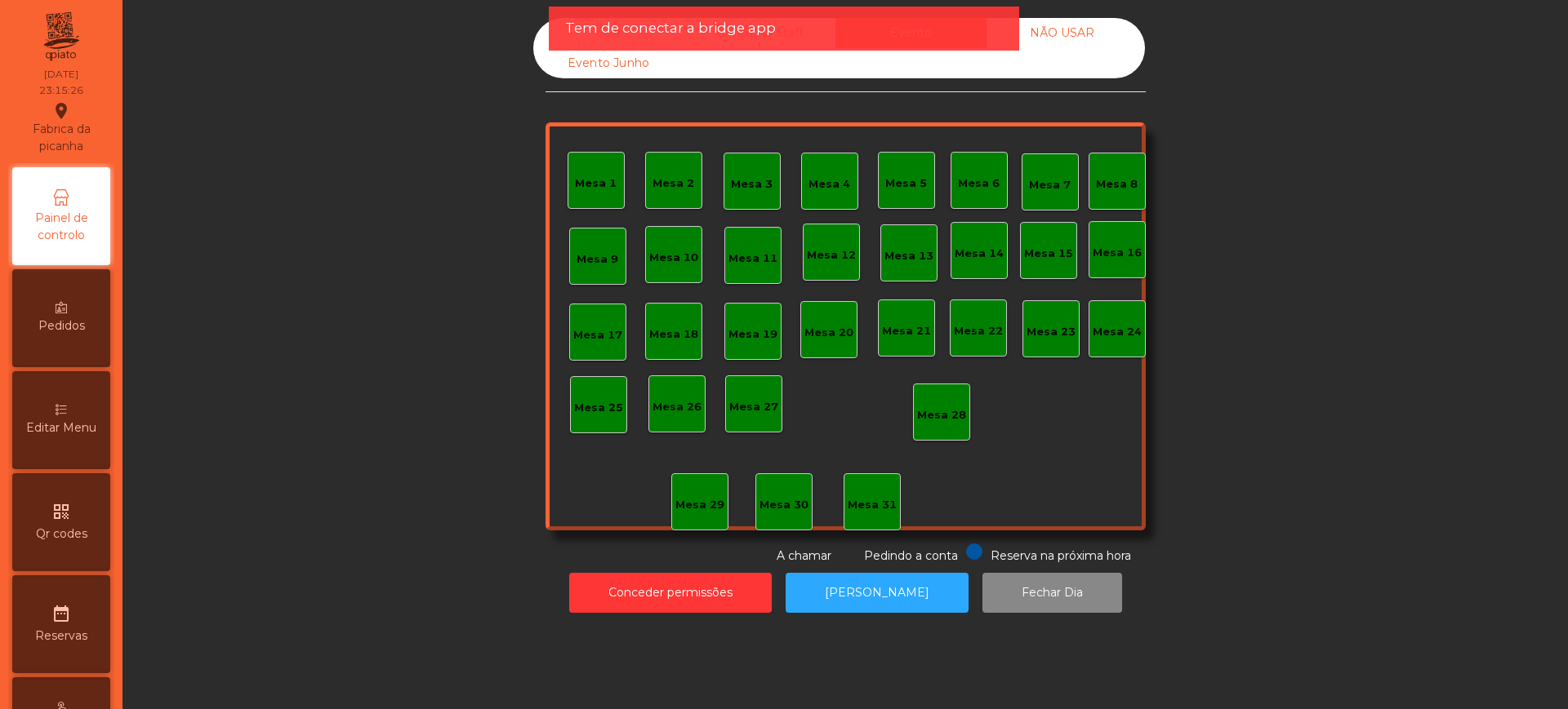
click at [88, 662] on div "date_range Reservas" at bounding box center [61, 624] width 98 height 98
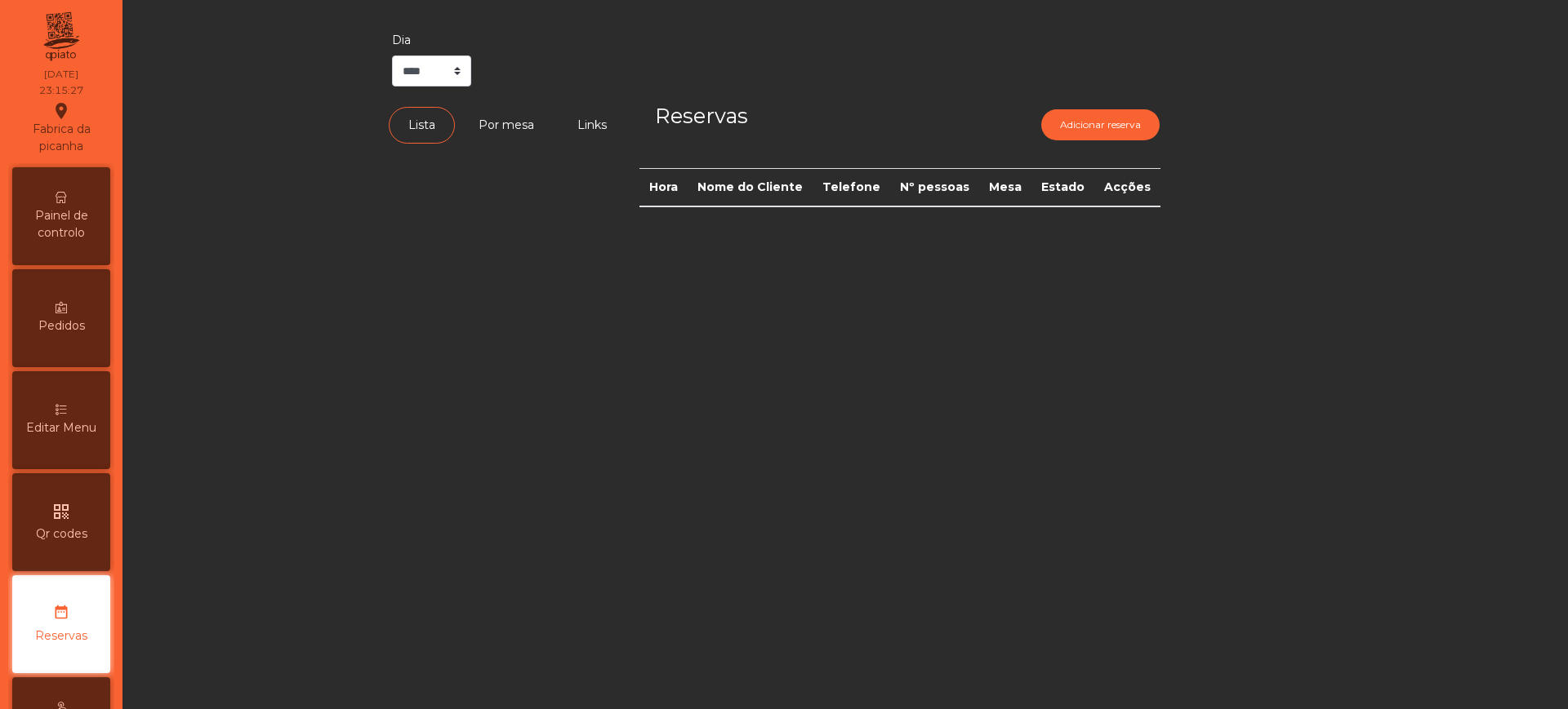
click at [82, 201] on div "Painel de controlo" at bounding box center [61, 216] width 98 height 98
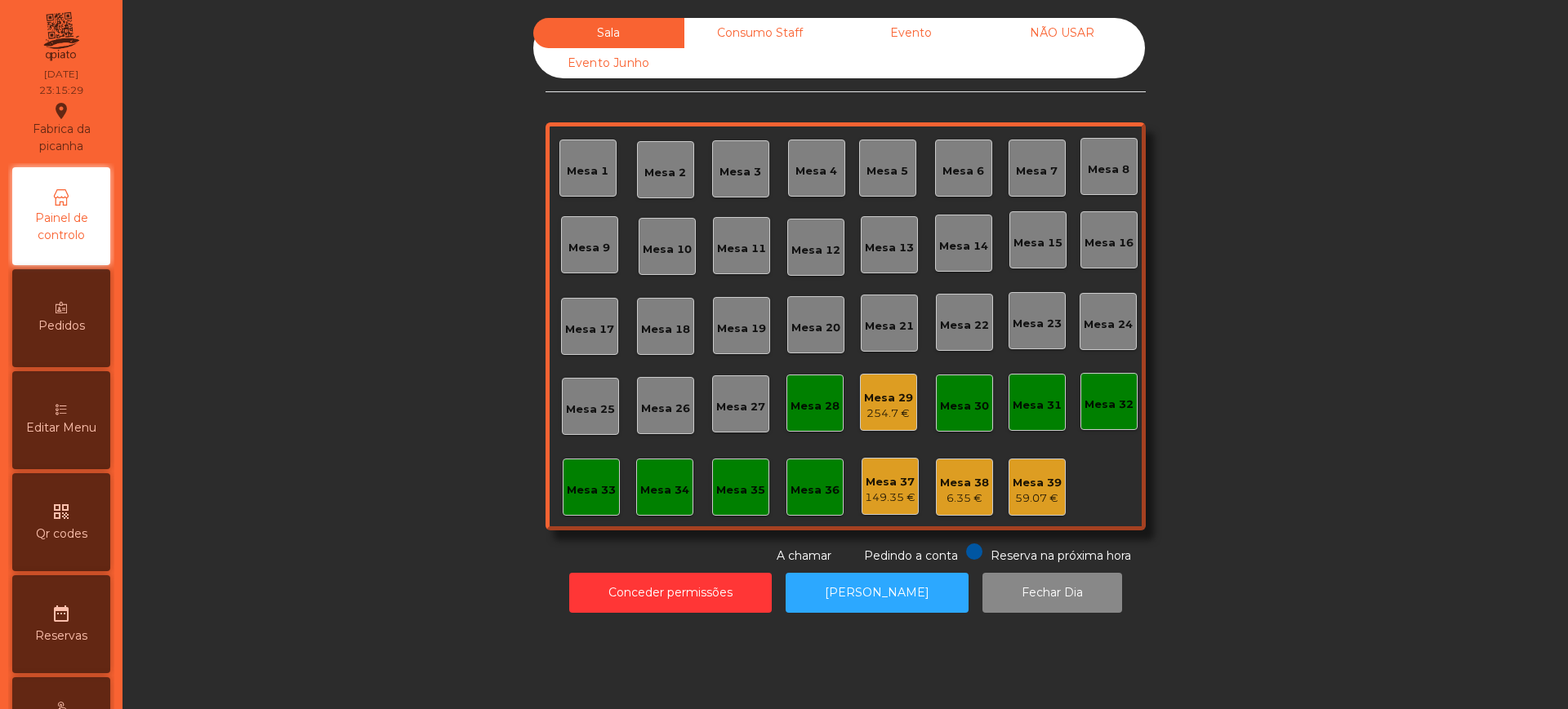
click at [943, 29] on div "Evento" at bounding box center [911, 33] width 151 height 30
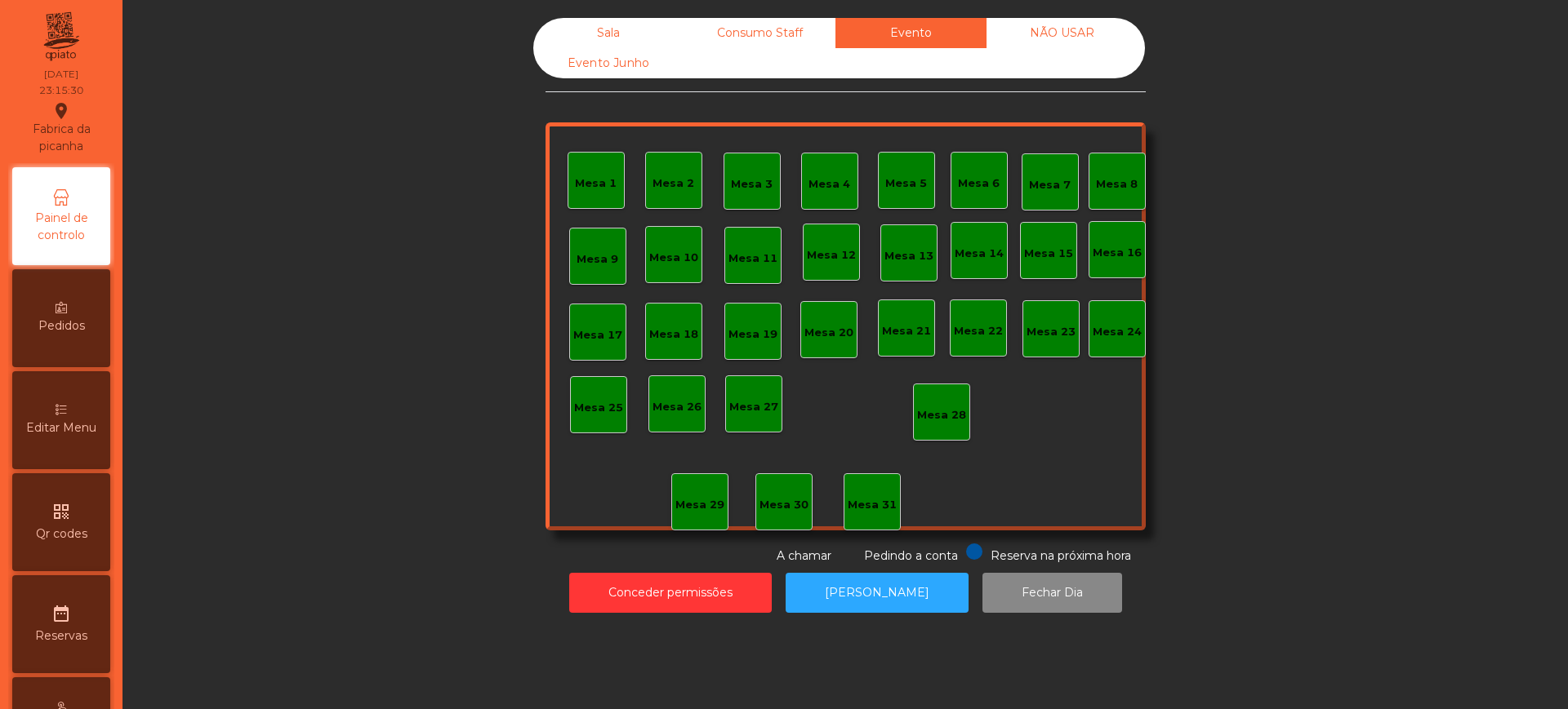
click at [589, 23] on div "Sala" at bounding box center [609, 33] width 151 height 30
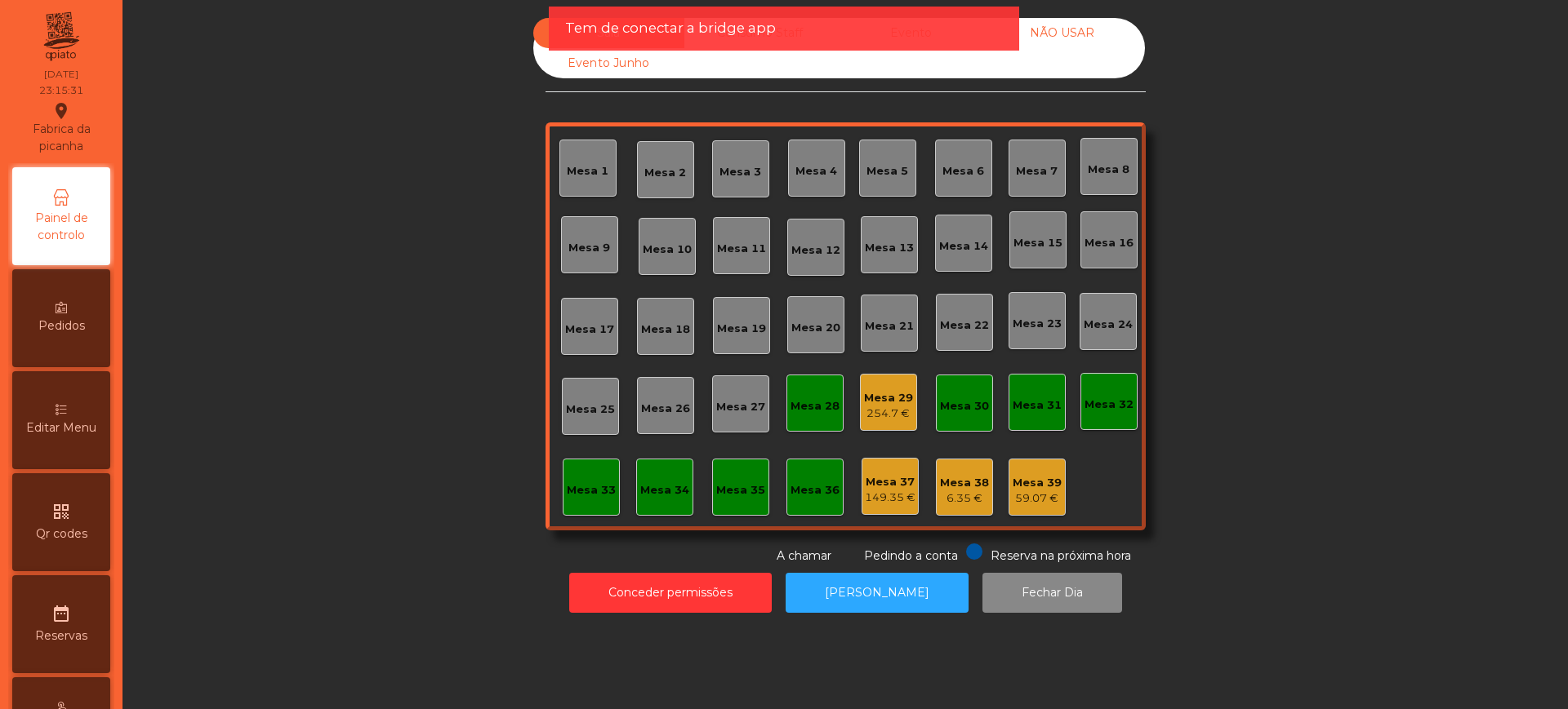
click at [864, 413] on div "254.7 €" at bounding box center [888, 414] width 49 height 17
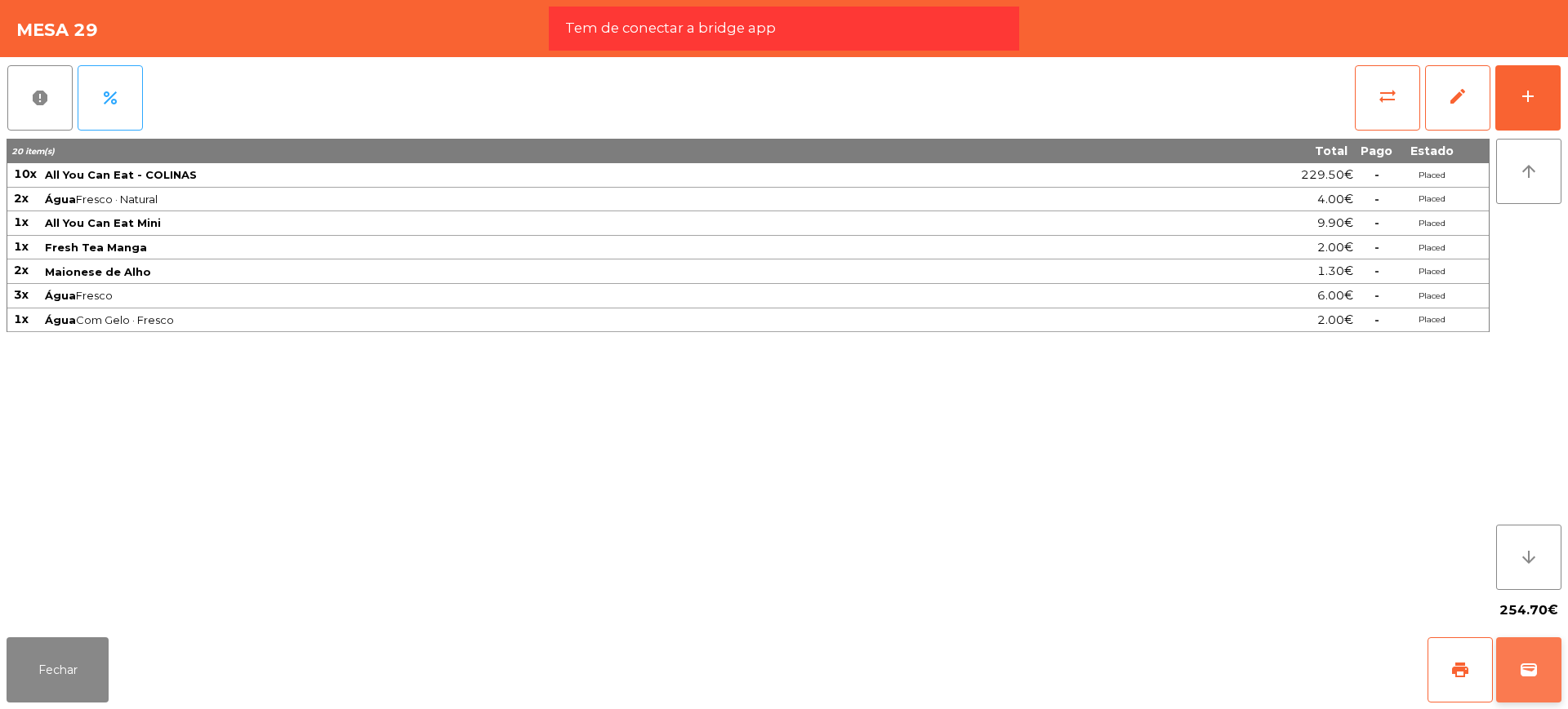
click at [1532, 686] on button "wallet" at bounding box center [1528, 669] width 65 height 65
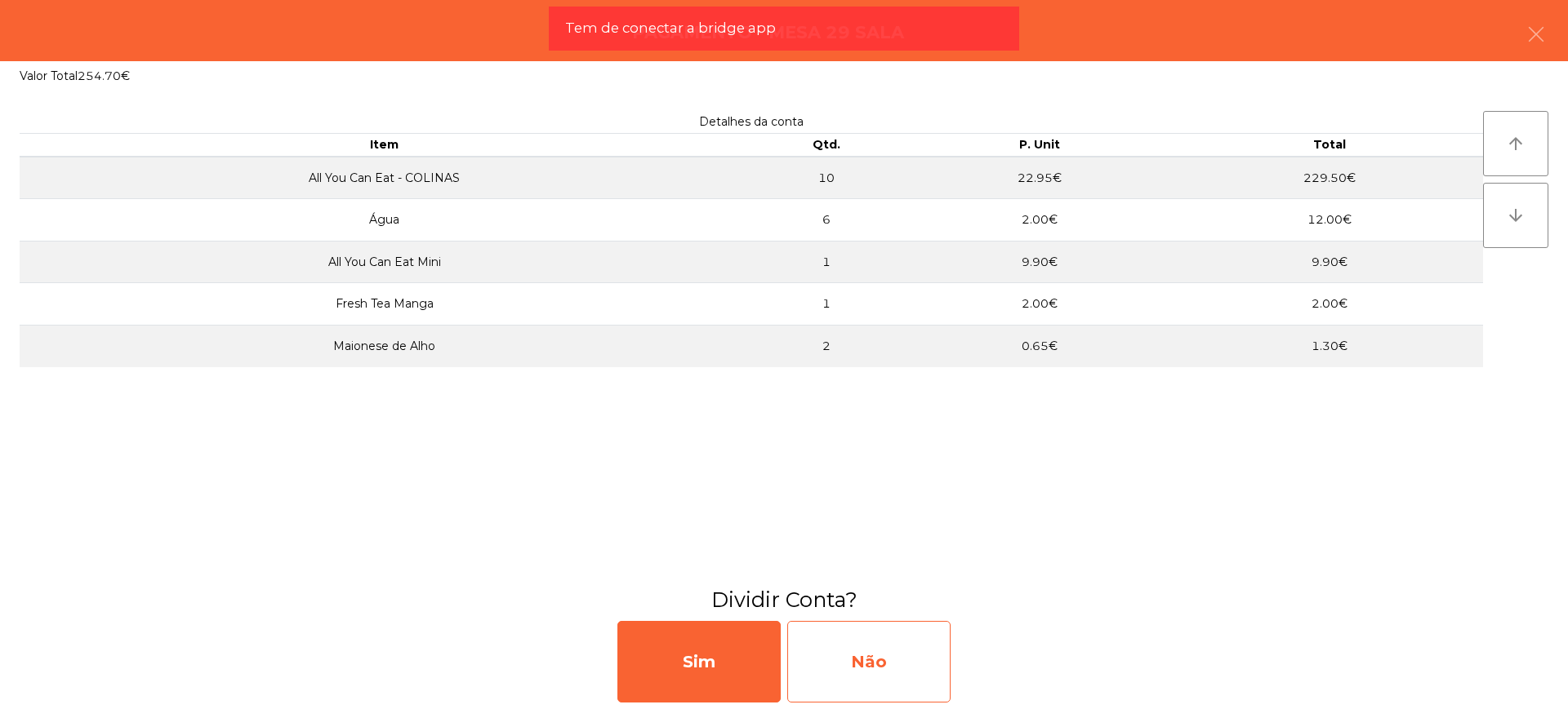
click at [895, 648] on div "Não" at bounding box center [869, 662] width 163 height 82
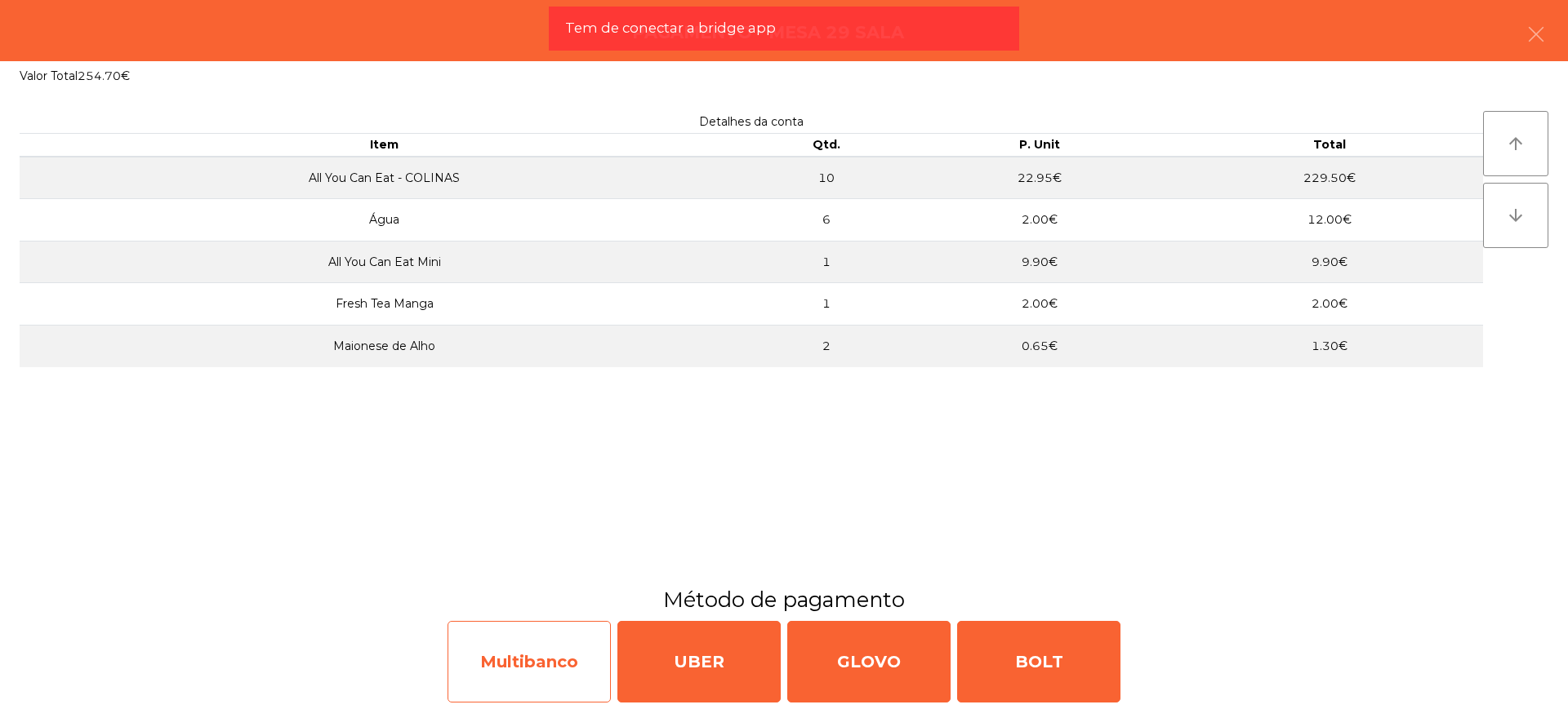
click at [572, 657] on div "Multibanco" at bounding box center [529, 662] width 163 height 82
select select "**"
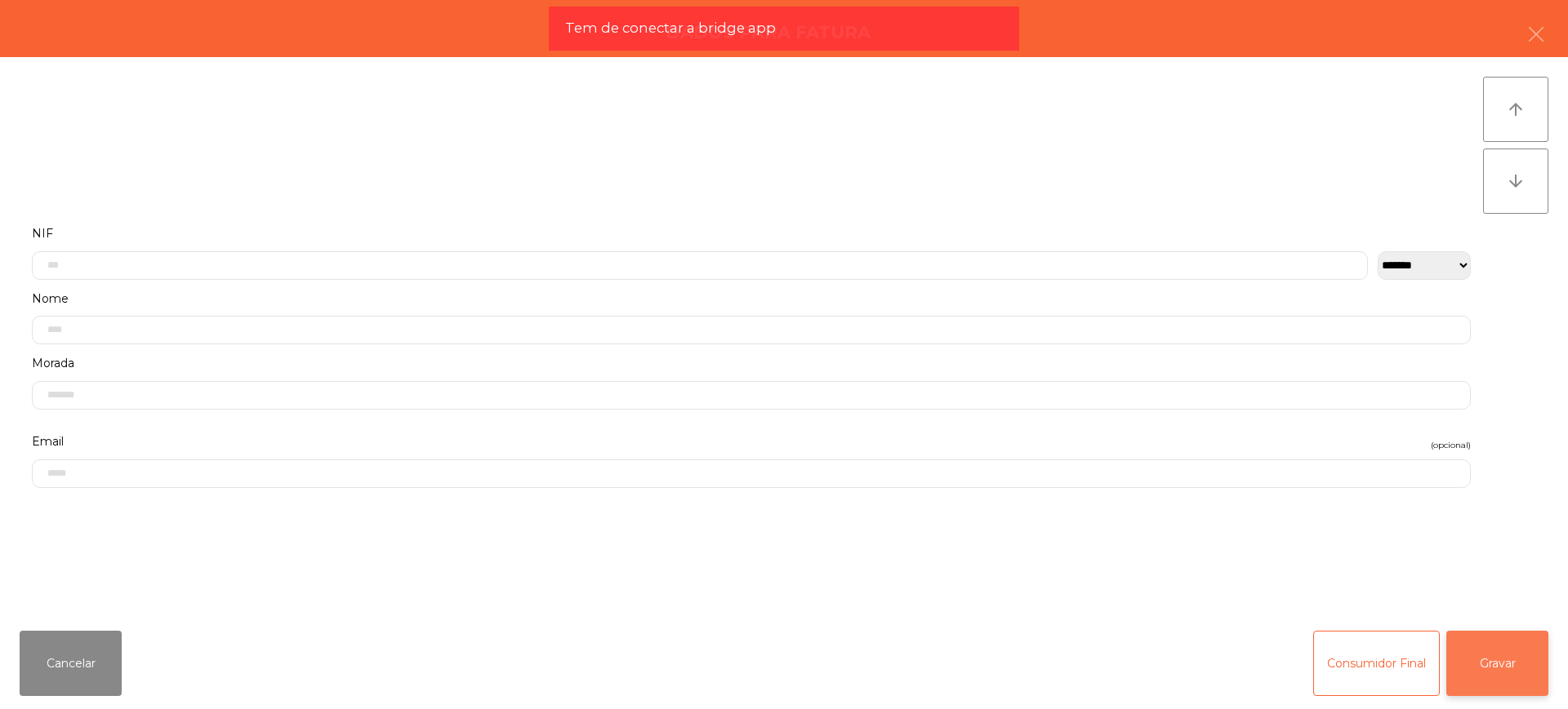
click at [1502, 663] on button "Gravar" at bounding box center [1497, 663] width 102 height 65
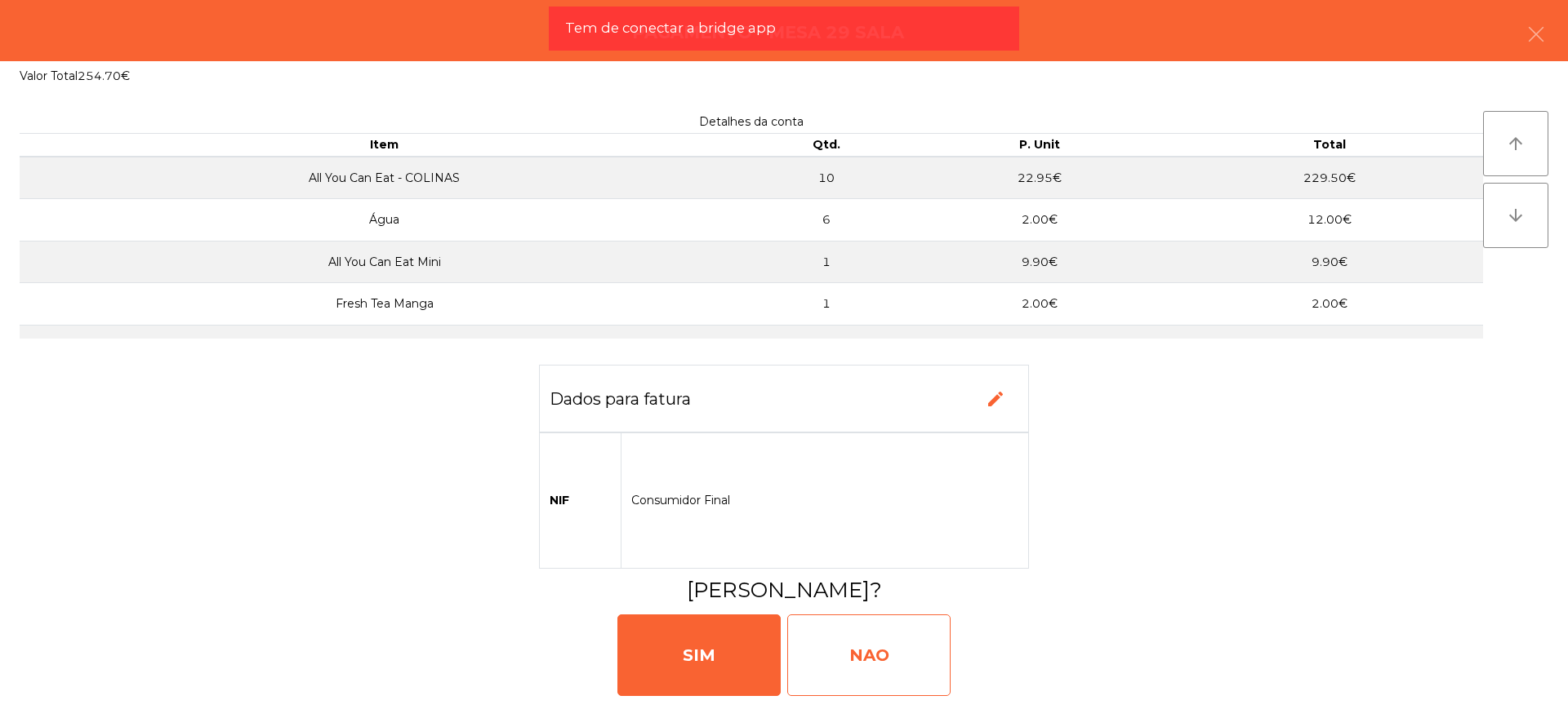
click at [848, 657] on div "NAO" at bounding box center [869, 655] width 163 height 82
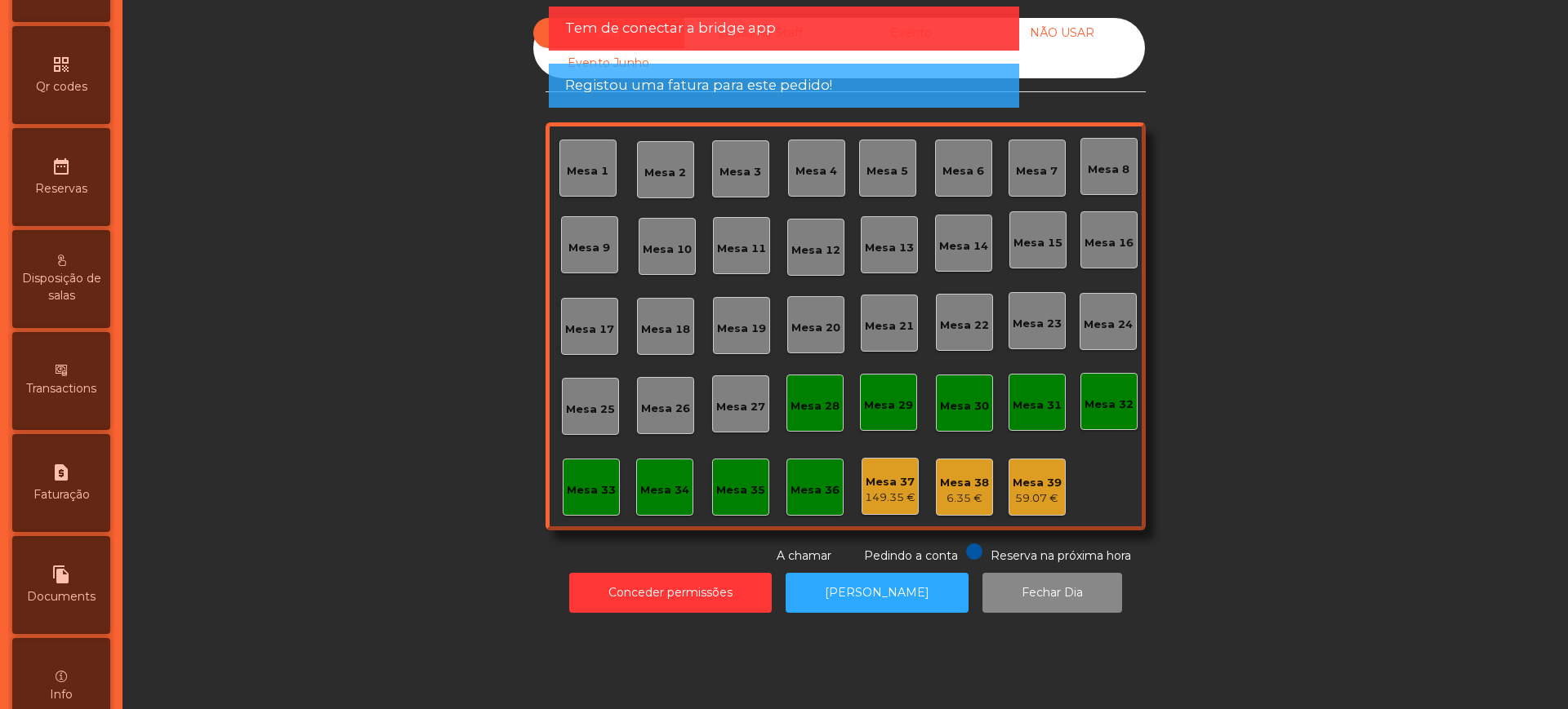
scroll to position [691, 0]
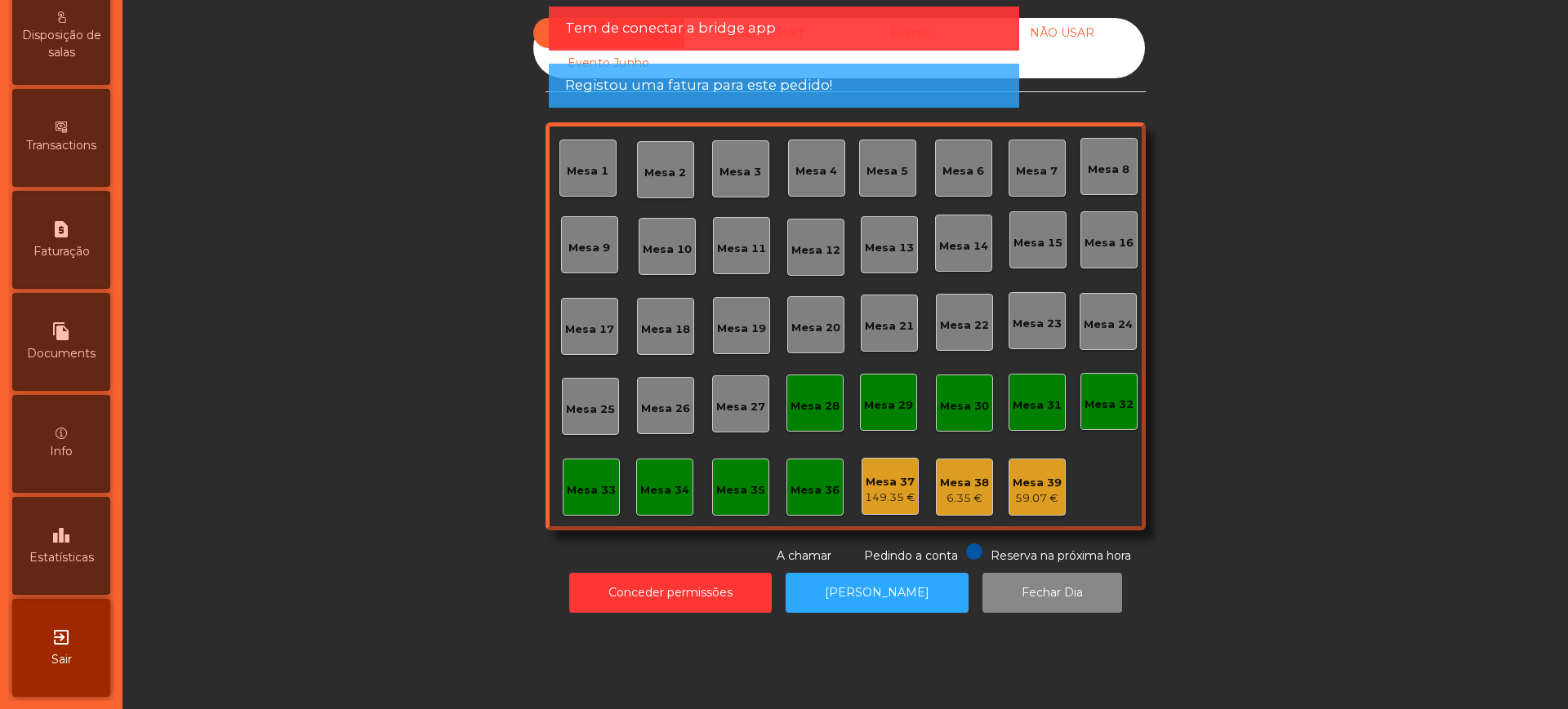
click at [78, 553] on span "Estatísticas" at bounding box center [62, 558] width 64 height 17
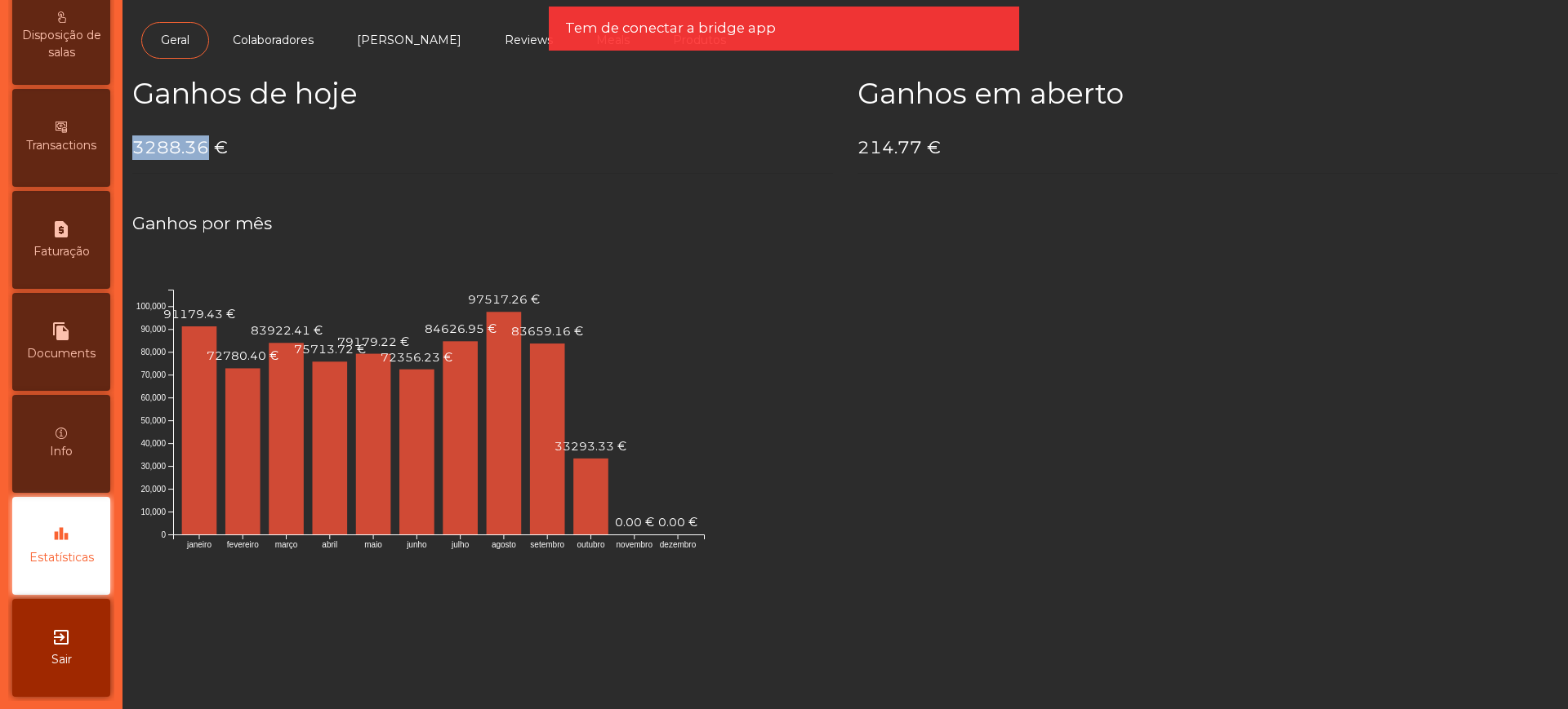
drag, startPoint x: 135, startPoint y: 144, endPoint x: 205, endPoint y: 146, distance: 70.0
click at [205, 146] on h4 "3288.36 €" at bounding box center [483, 147] width 701 height 25
copy h4 "3288.36"
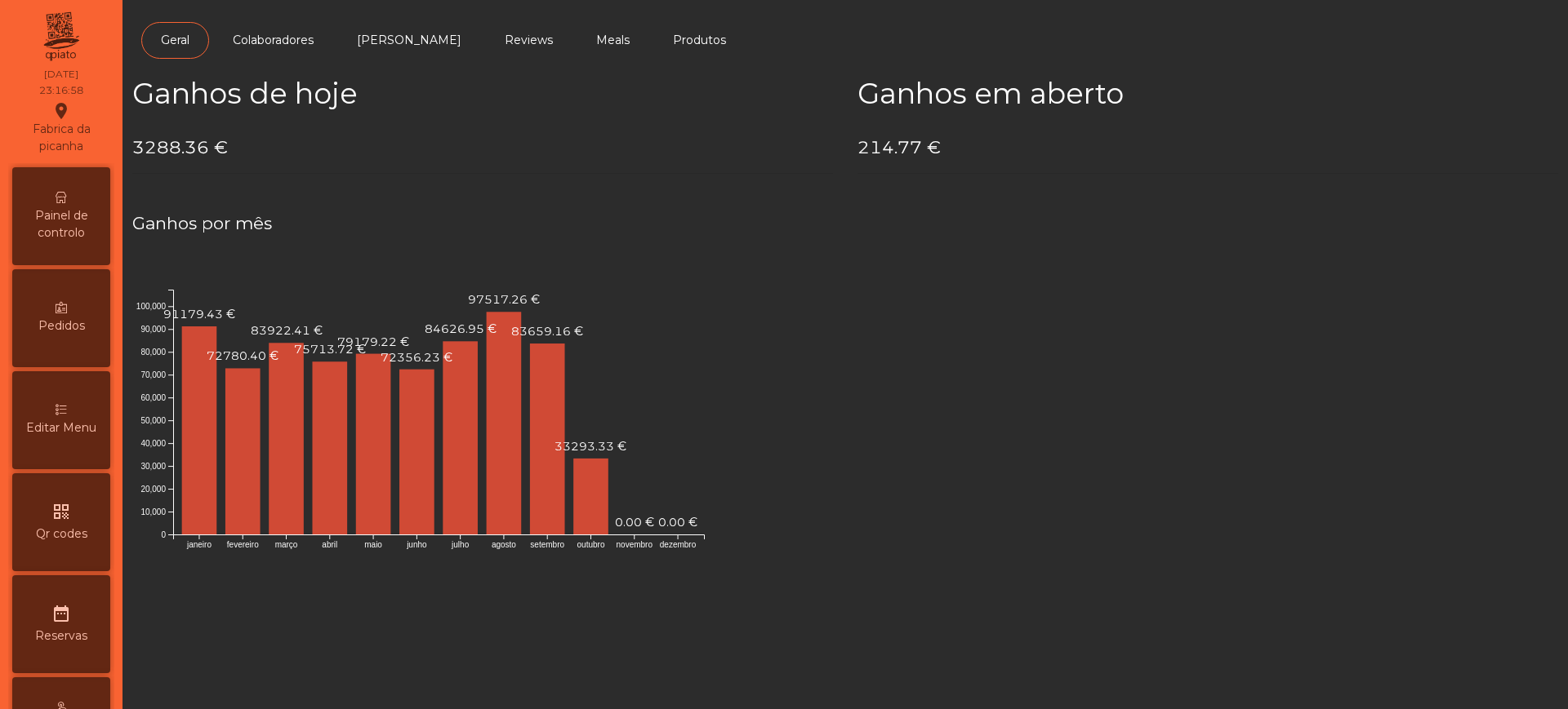
click at [77, 224] on span "Painel de controlo" at bounding box center [62, 224] width 90 height 34
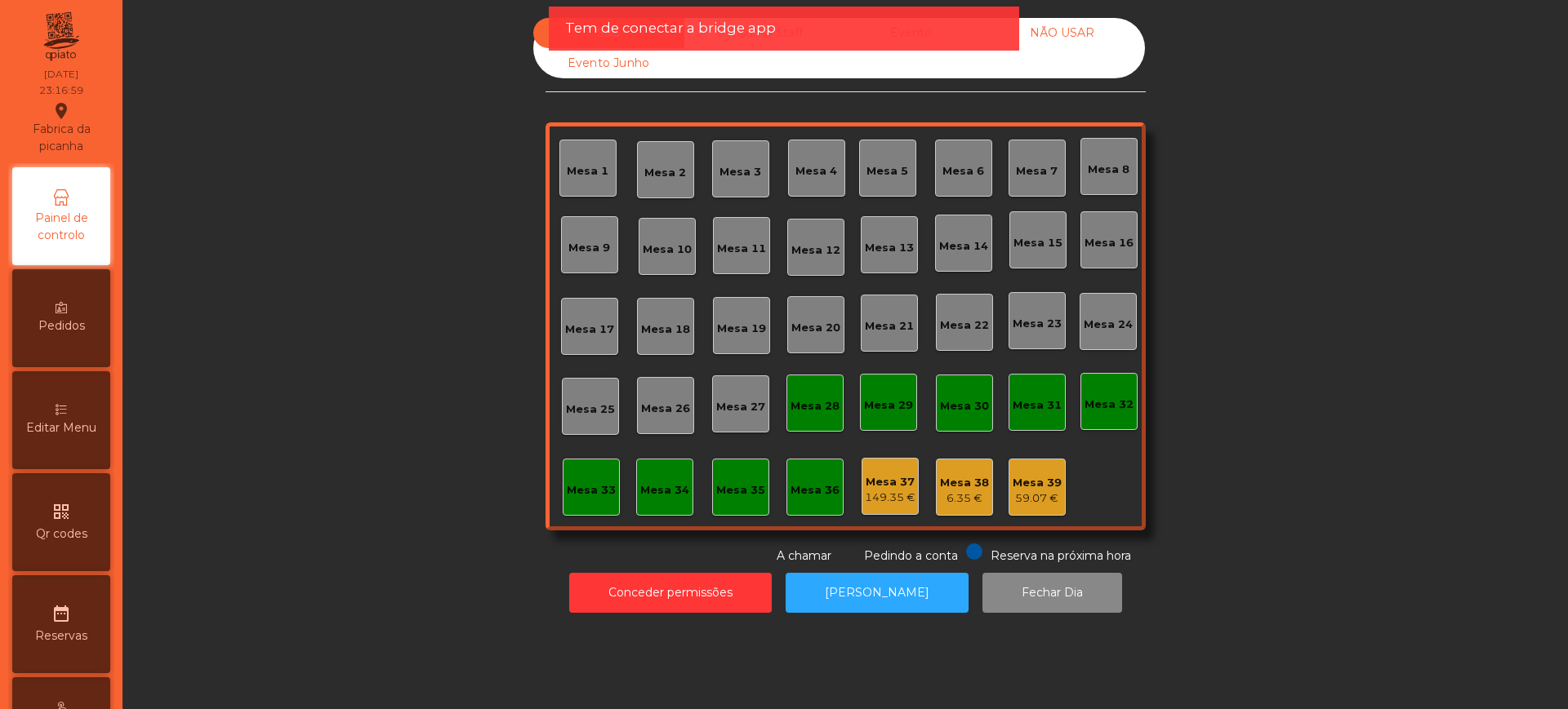
click at [888, 28] on div "Tem de conectar a bridge app" at bounding box center [783, 29] width 438 height 20
click at [887, 40] on div "Tem de conectar a bridge app" at bounding box center [784, 29] width 471 height 44
